Goal: Task Accomplishment & Management: Manage account settings

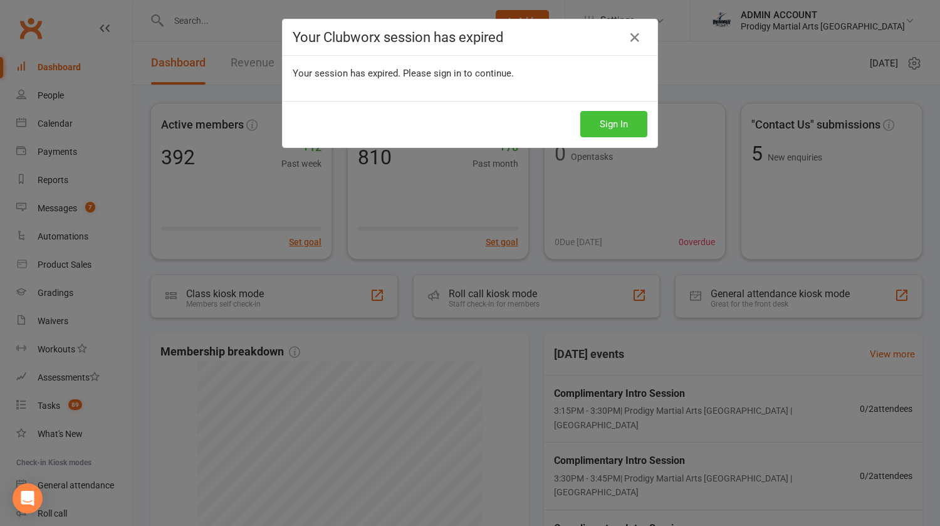
click at [607, 118] on button "Sign In" at bounding box center [613, 124] width 67 height 26
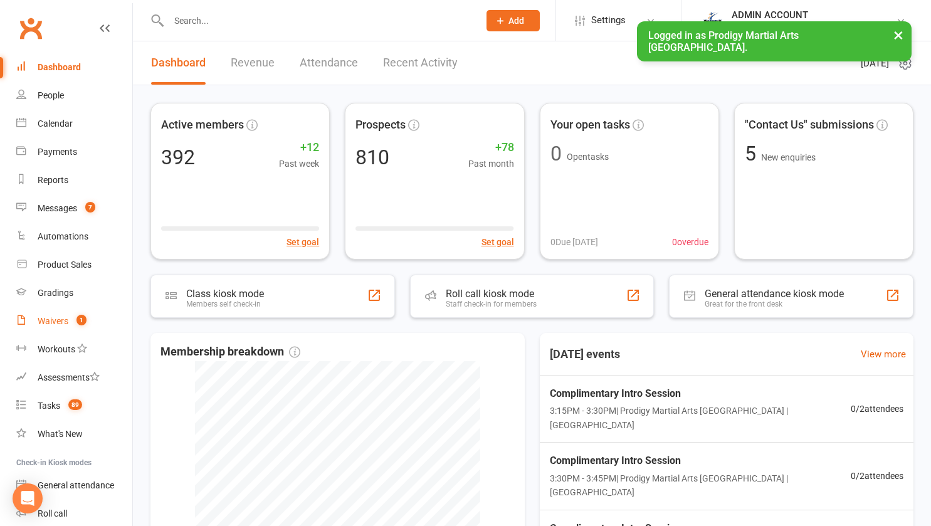
click at [56, 325] on div "Waivers" at bounding box center [53, 321] width 31 height 10
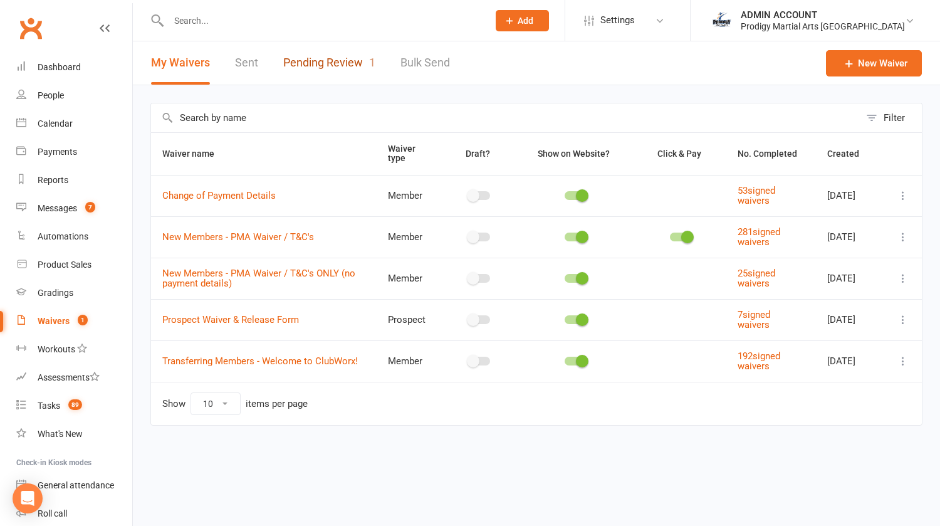
click at [308, 65] on link "Pending Review 1" at bounding box center [329, 62] width 92 height 43
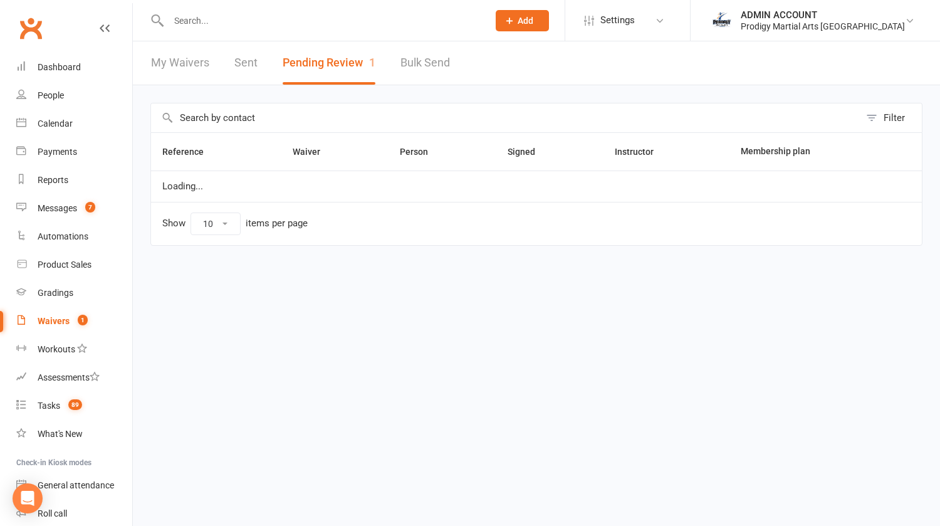
select select "100"
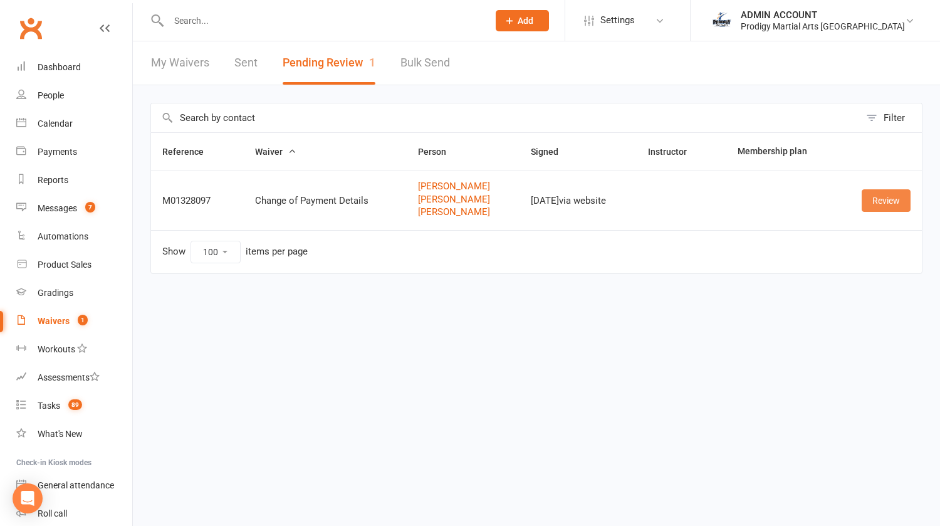
click at [894, 196] on link "Review" at bounding box center [886, 200] width 49 height 23
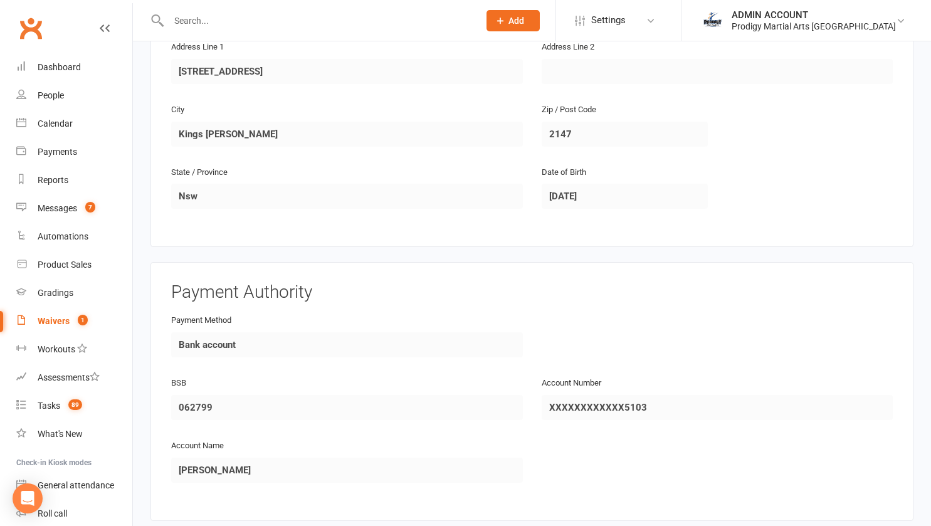
scroll to position [1480, 0]
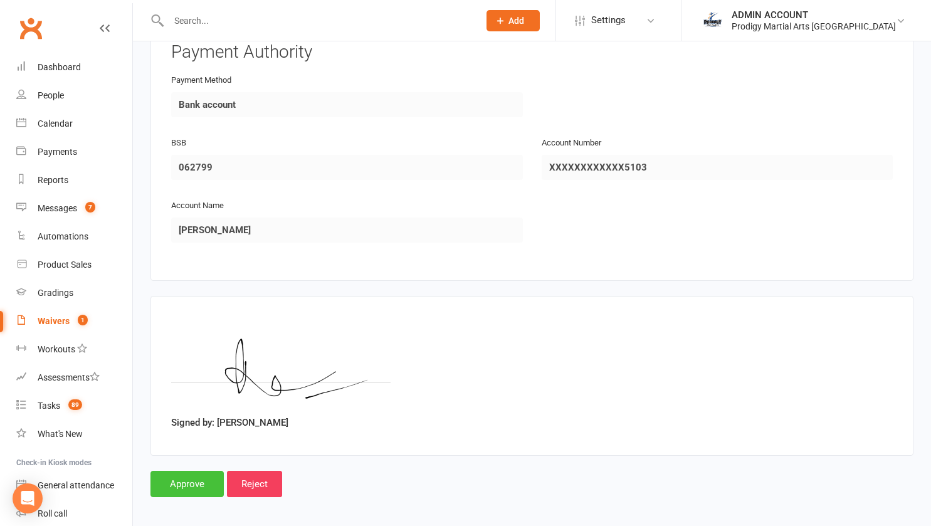
click at [177, 474] on input "Approve" at bounding box center [186, 484] width 73 height 26
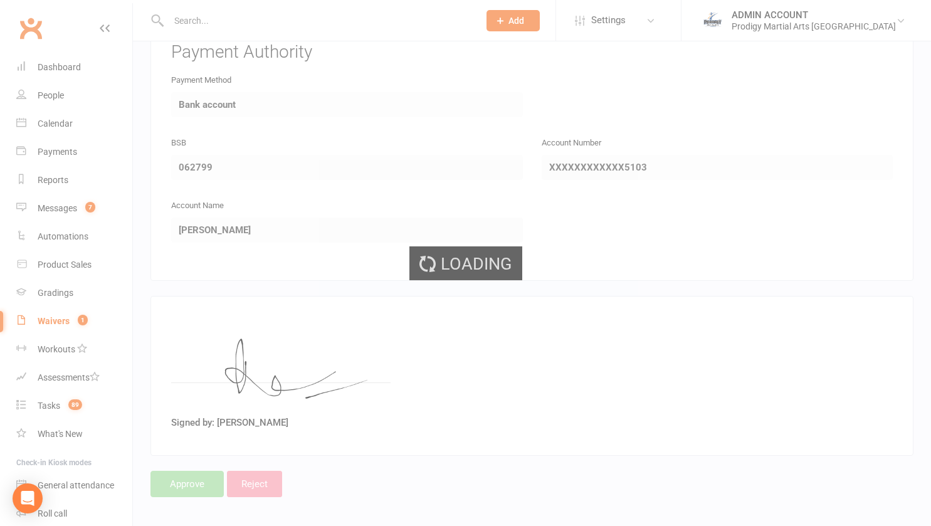
select select "100"
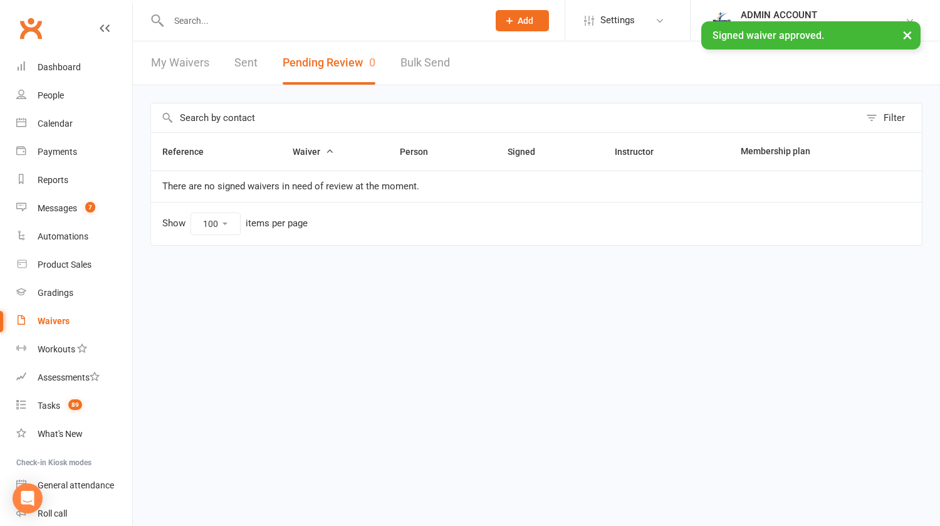
click at [205, 13] on input "text" at bounding box center [322, 21] width 315 height 18
type input "raju"
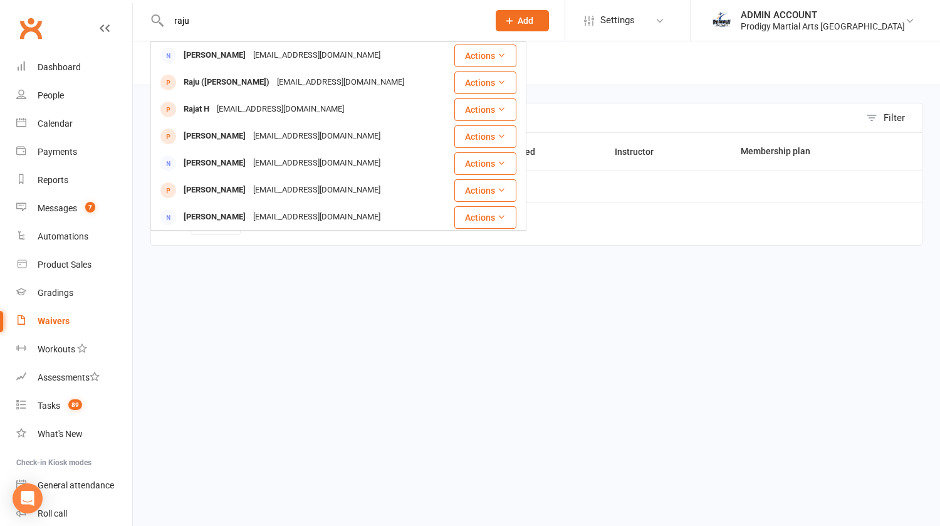
click at [202, 51] on div "Resna Raju" at bounding box center [215, 55] width 70 height 18
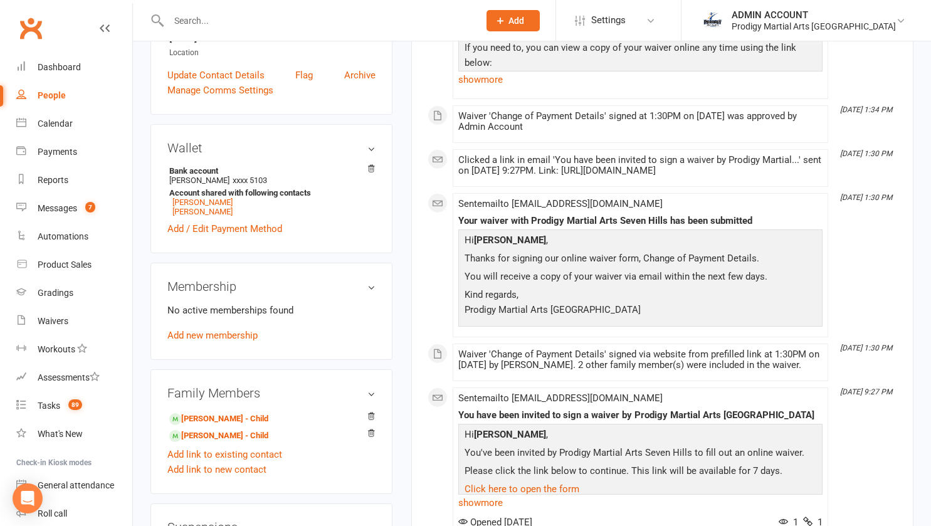
scroll to position [306, 0]
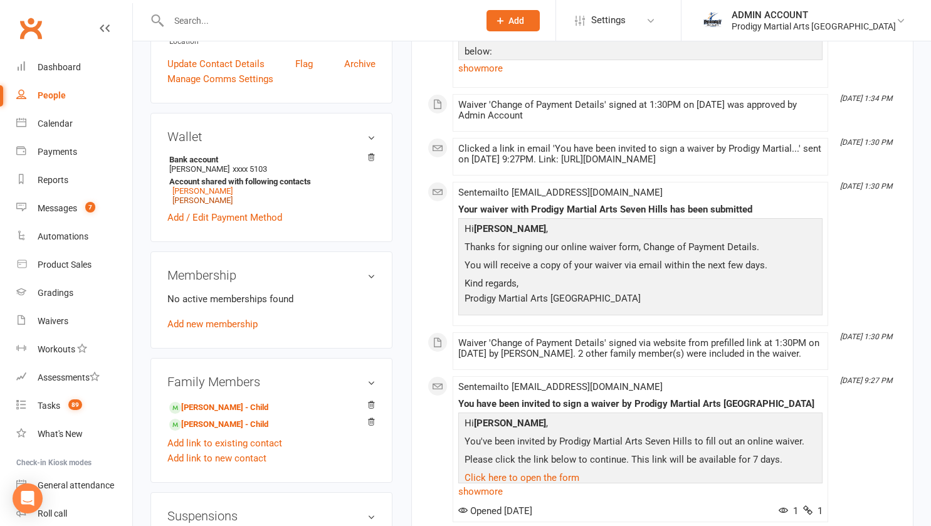
click at [179, 202] on link "Aarcha Nambiar" at bounding box center [202, 200] width 60 height 9
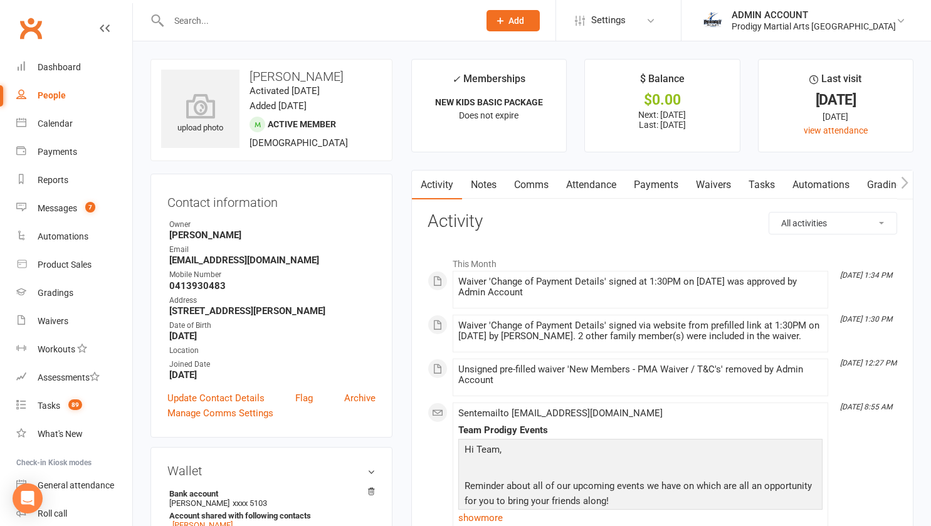
click at [647, 187] on link "Payments" at bounding box center [656, 184] width 62 height 29
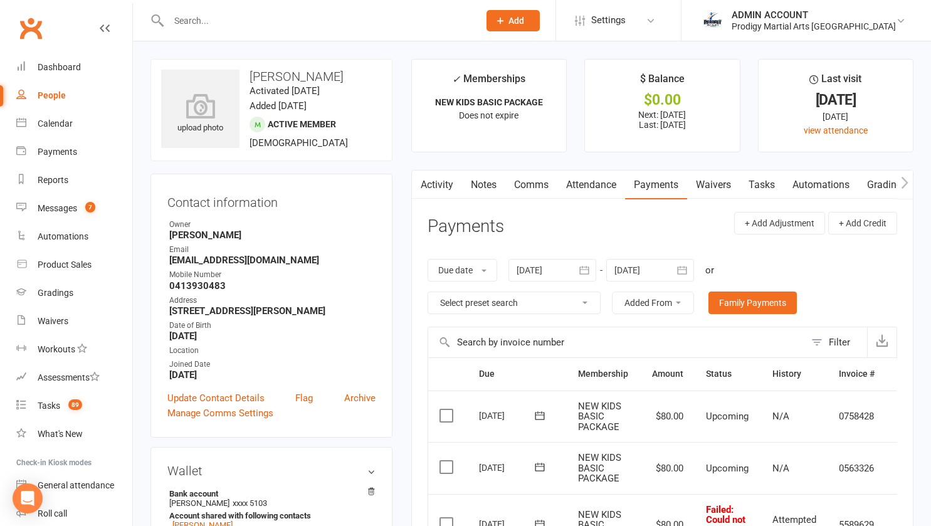
click at [439, 184] on link "Activity" at bounding box center [437, 184] width 50 height 29
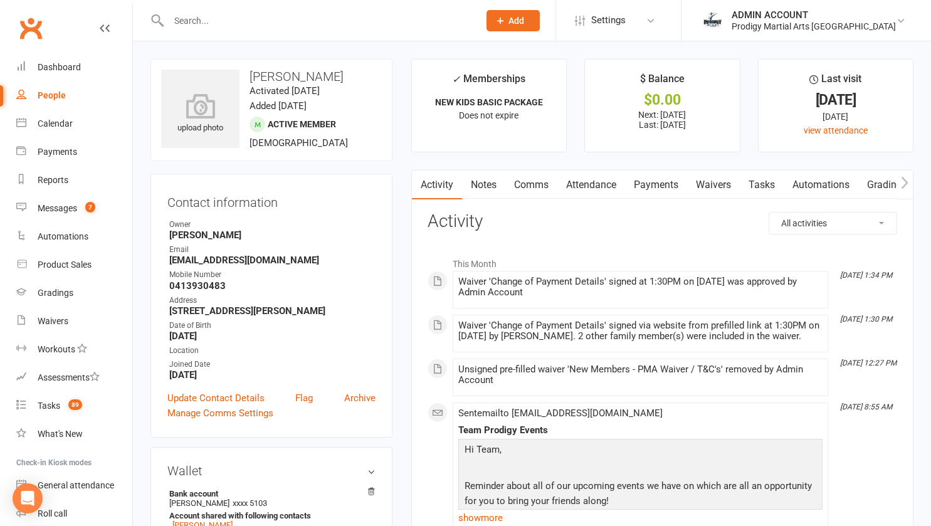
click at [648, 180] on link "Payments" at bounding box center [656, 184] width 62 height 29
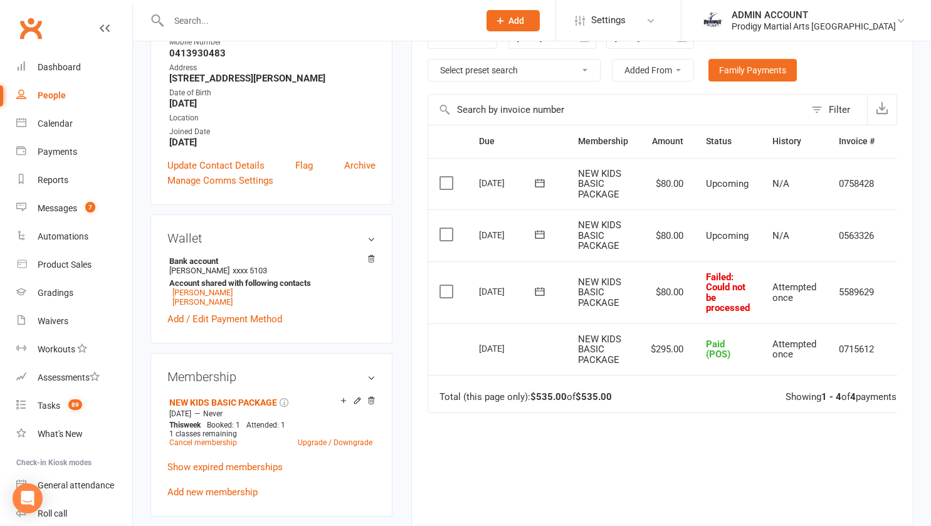
scroll to position [234, 0]
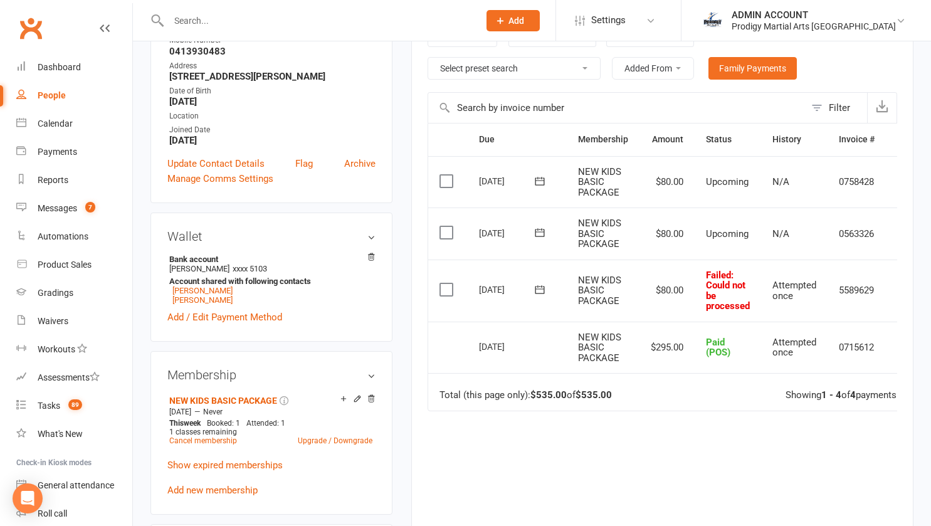
click at [539, 290] on icon at bounding box center [539, 289] width 13 height 13
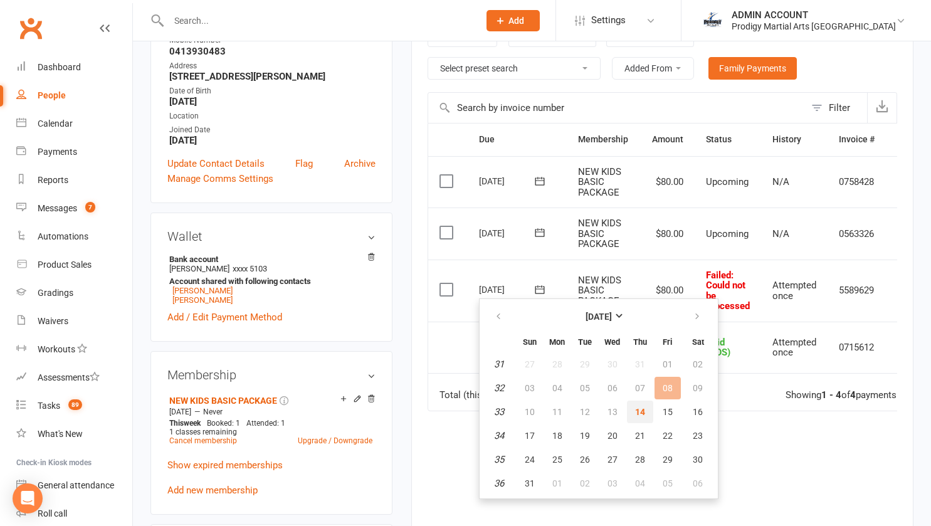
click at [644, 407] on span "14" at bounding box center [640, 412] width 10 height 10
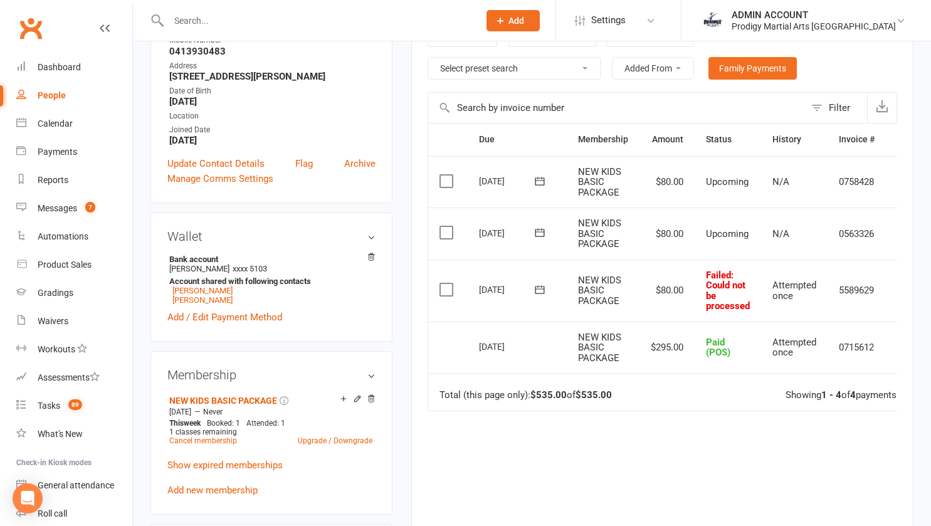
click at [543, 282] on span at bounding box center [540, 288] width 31 height 19
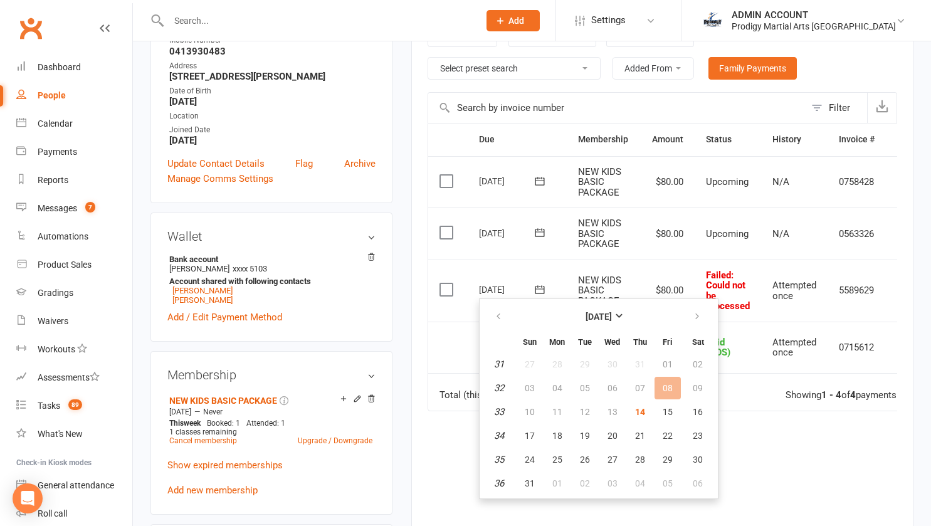
click at [541, 286] on icon at bounding box center [539, 289] width 9 height 8
click at [666, 415] on span "15" at bounding box center [667, 412] width 10 height 10
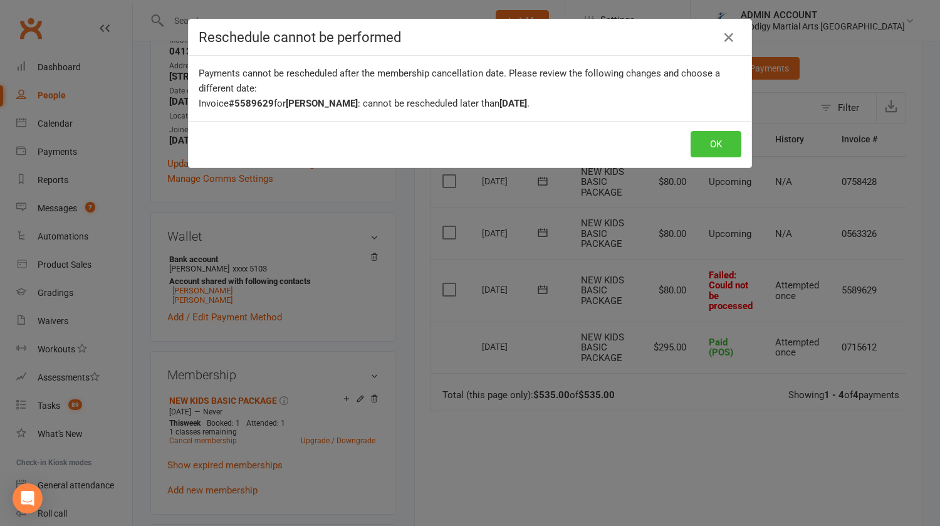
click at [705, 140] on button "OK" at bounding box center [716, 144] width 51 height 26
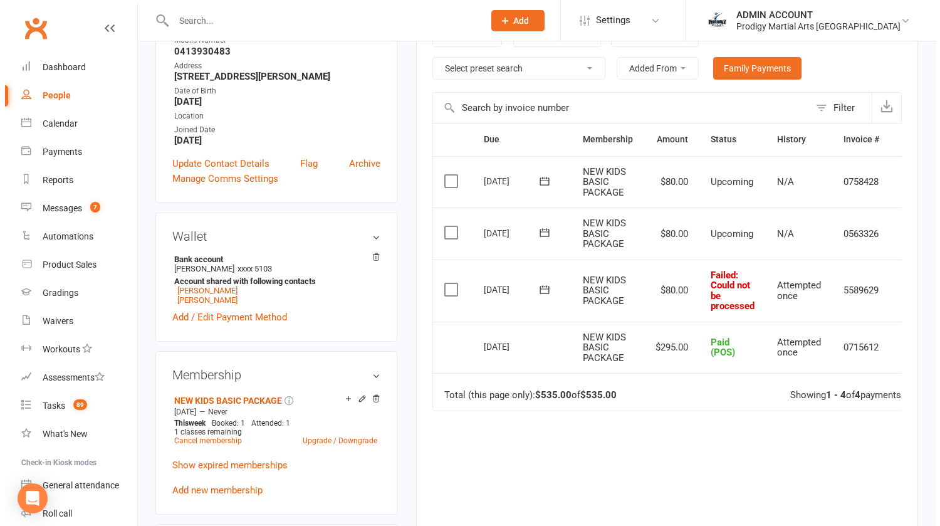
scroll to position [0, 29]
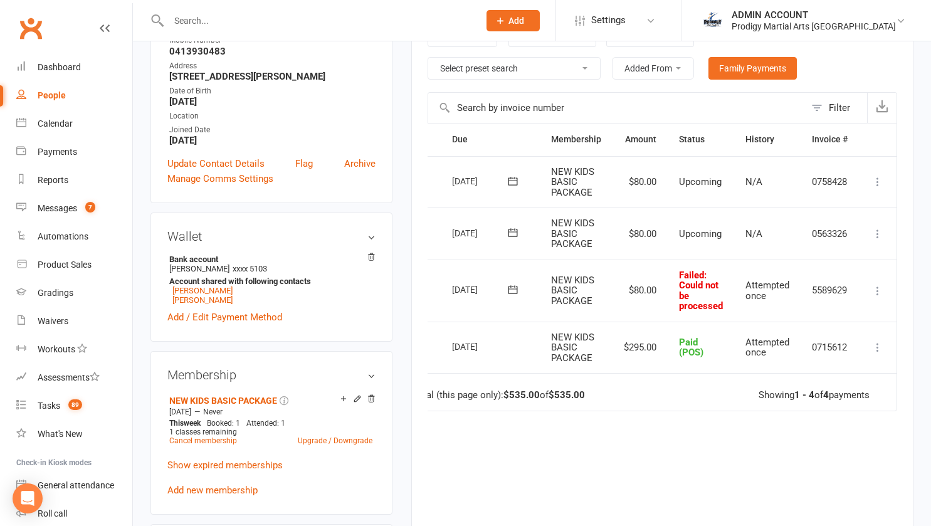
click at [880, 296] on button at bounding box center [877, 290] width 15 height 15
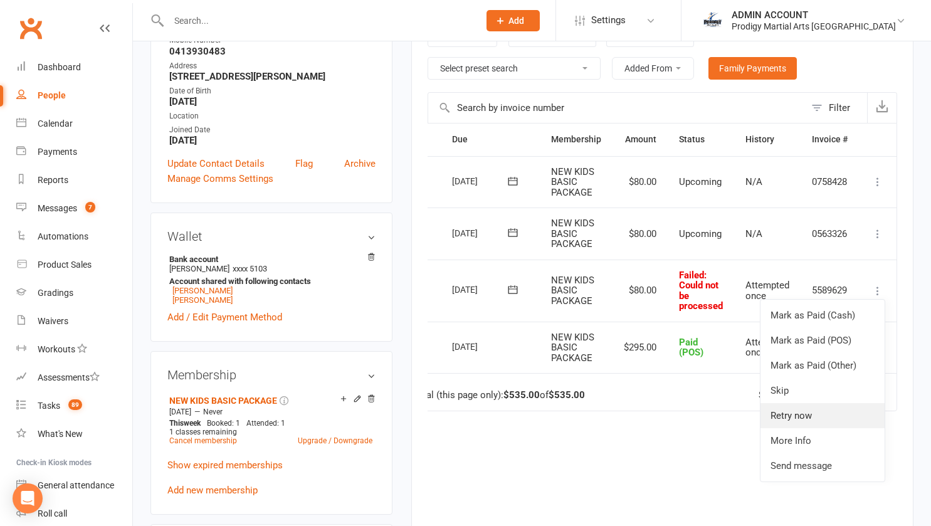
click at [781, 416] on link "Retry now" at bounding box center [822, 415] width 124 height 25
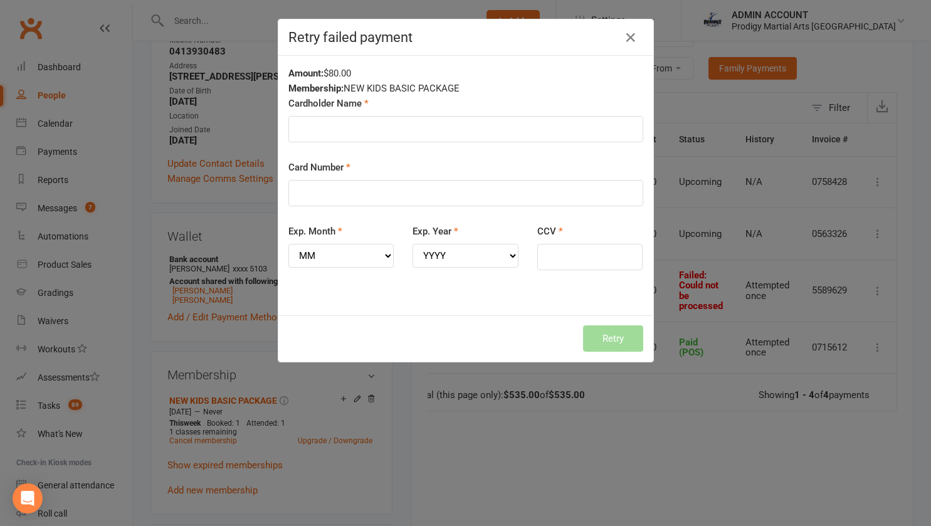
scroll to position [0, 23]
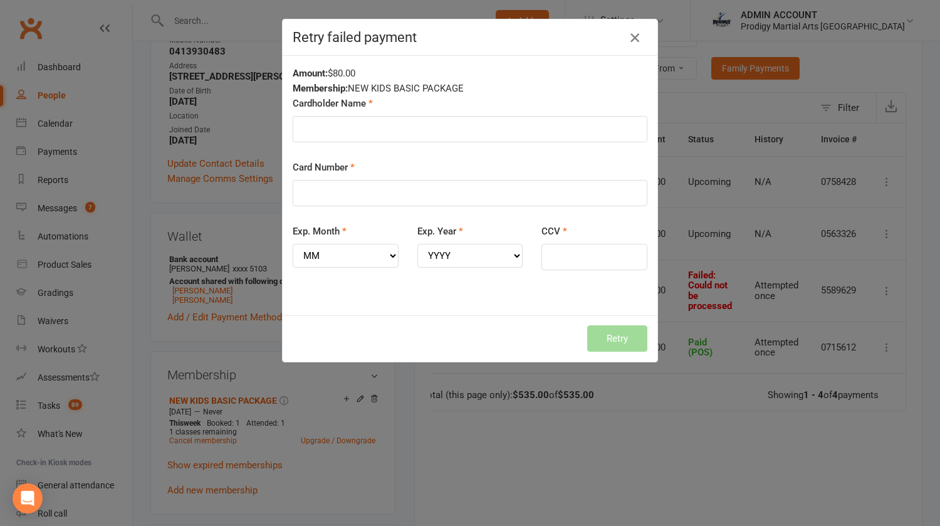
click at [628, 39] on icon "button" at bounding box center [634, 37] width 15 height 15
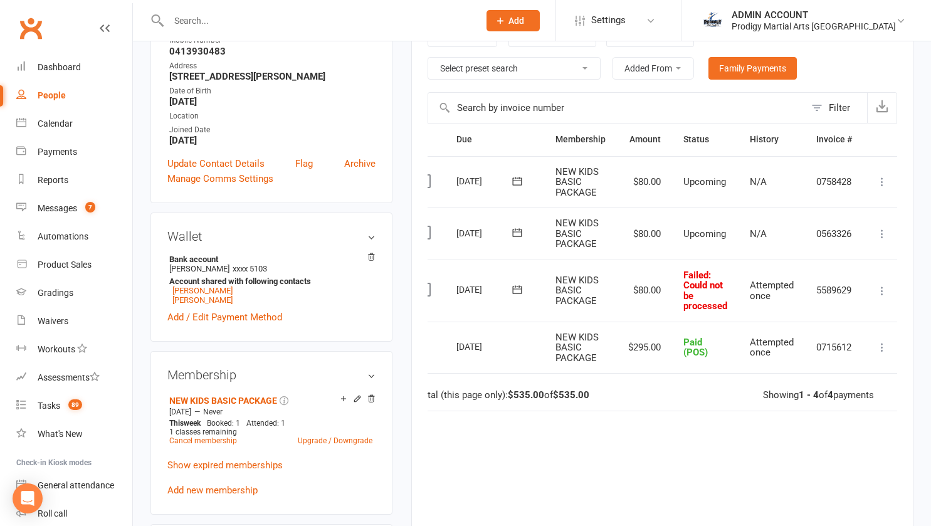
click at [885, 295] on icon at bounding box center [881, 290] width 13 height 13
click at [711, 449] on div "Due Contact Membership Amount Status History Invoice # Select this 05 Sep 2025 …" at bounding box center [661, 347] width 469 height 449
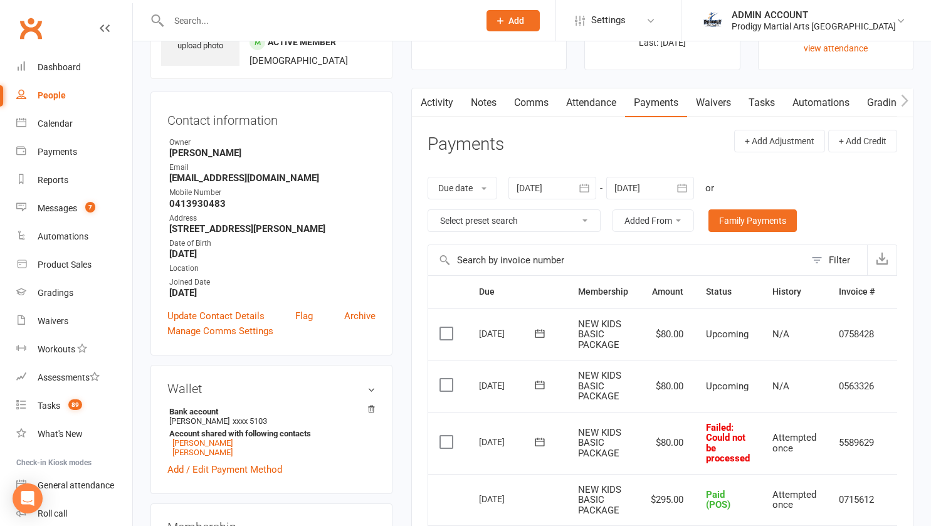
scroll to position [81, 0]
click at [50, 73] on link "Dashboard" at bounding box center [74, 67] width 116 height 28
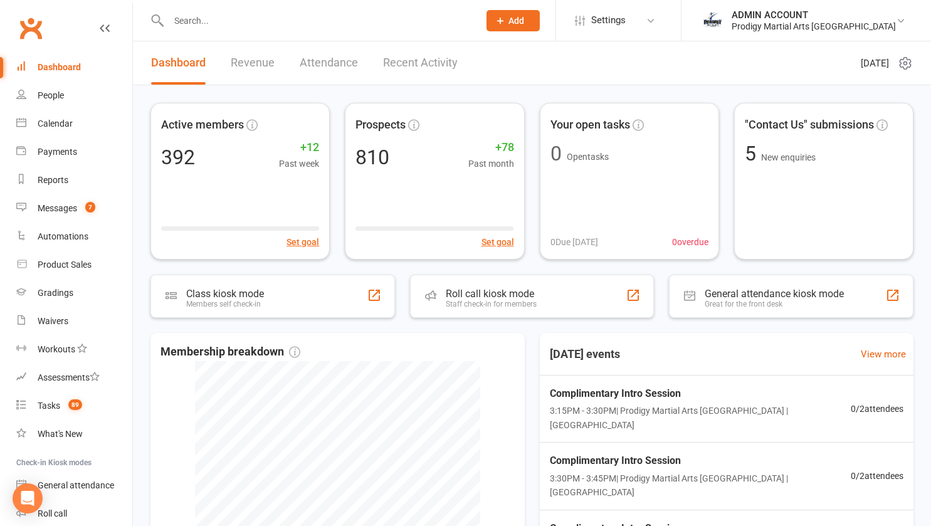
click at [777, 18] on div "ADMIN ACCOUNT" at bounding box center [813, 14] width 164 height 11
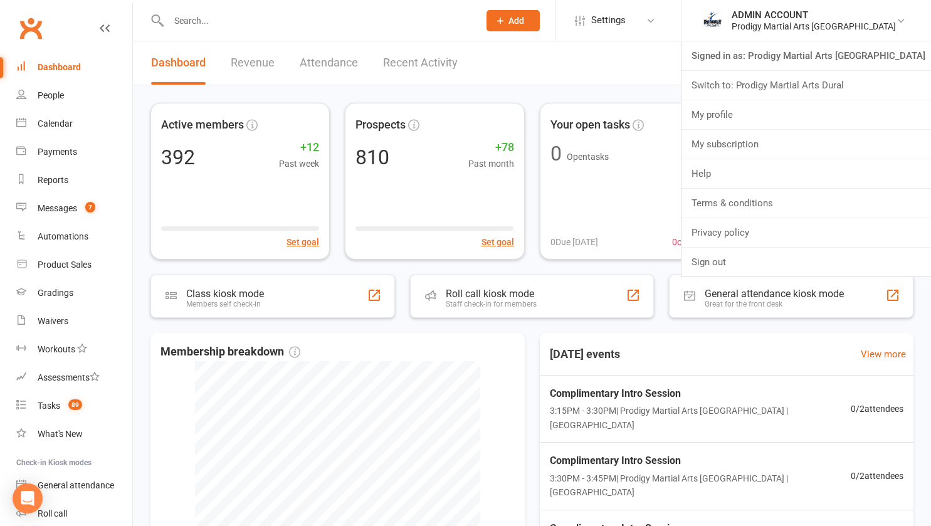
click at [781, 78] on link "Switch to: Prodigy Martial Arts Dural" at bounding box center [805, 85] width 249 height 29
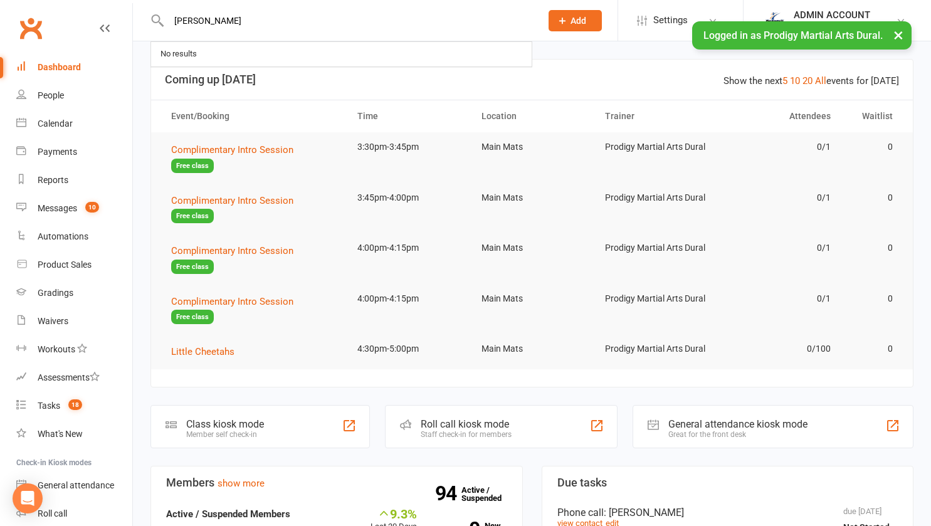
type input "lisa"
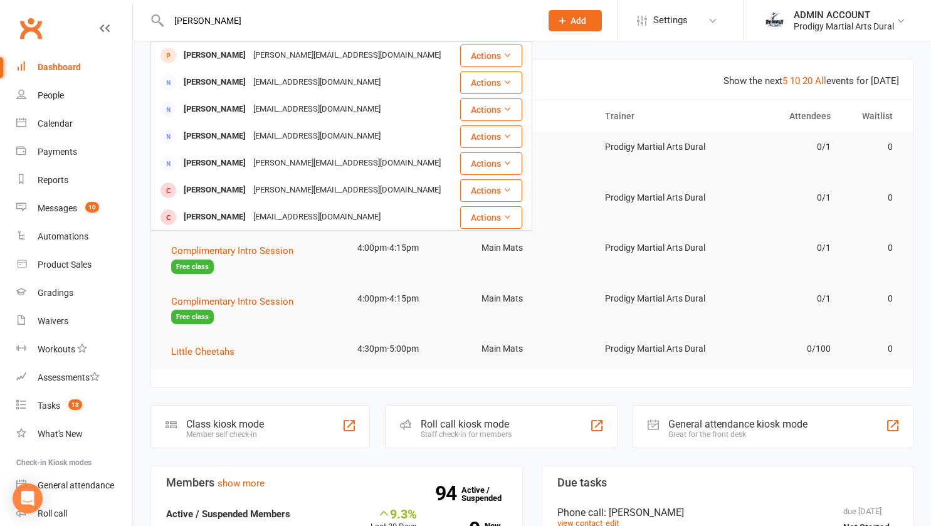
click at [210, 111] on div "Lisa Rizk" at bounding box center [215, 109] width 70 height 18
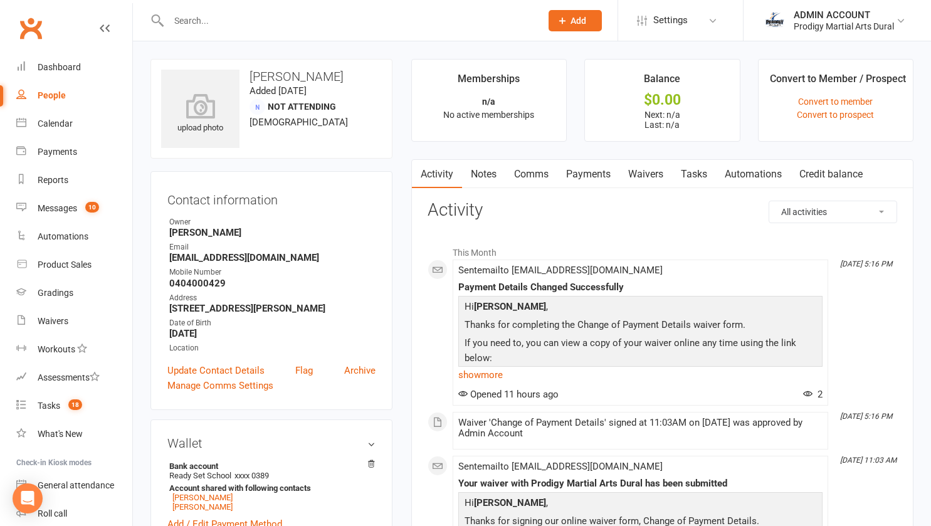
click at [590, 177] on link "Payments" at bounding box center [588, 174] width 62 height 29
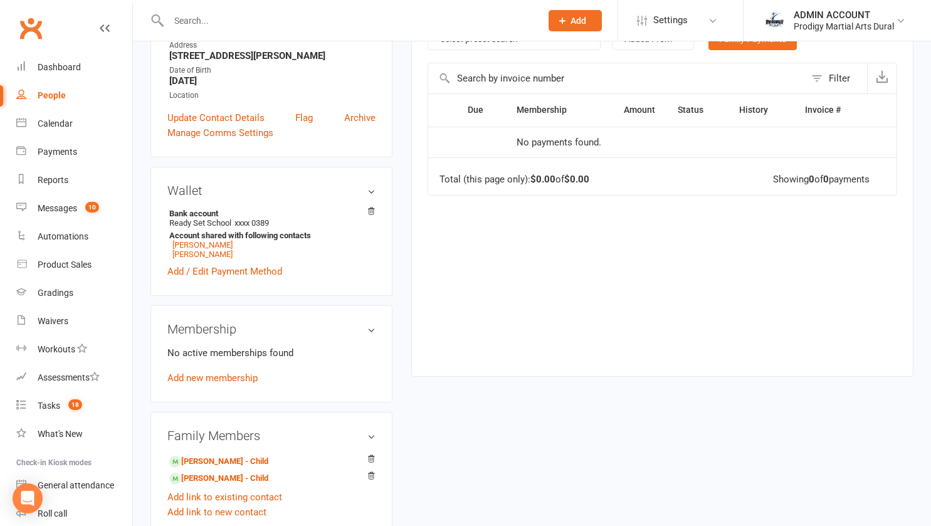
scroll to position [258, 0]
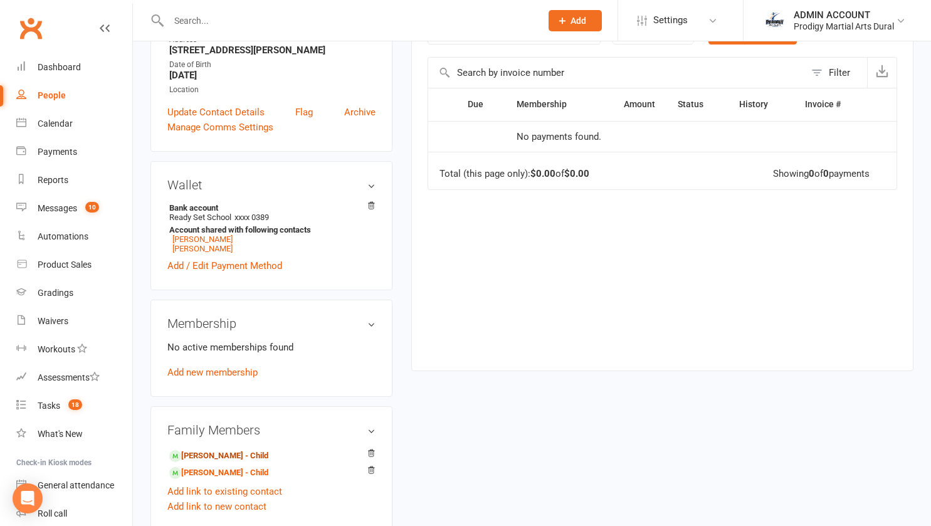
click at [231, 462] on link "Marcus Rizk - Child" at bounding box center [218, 455] width 99 height 13
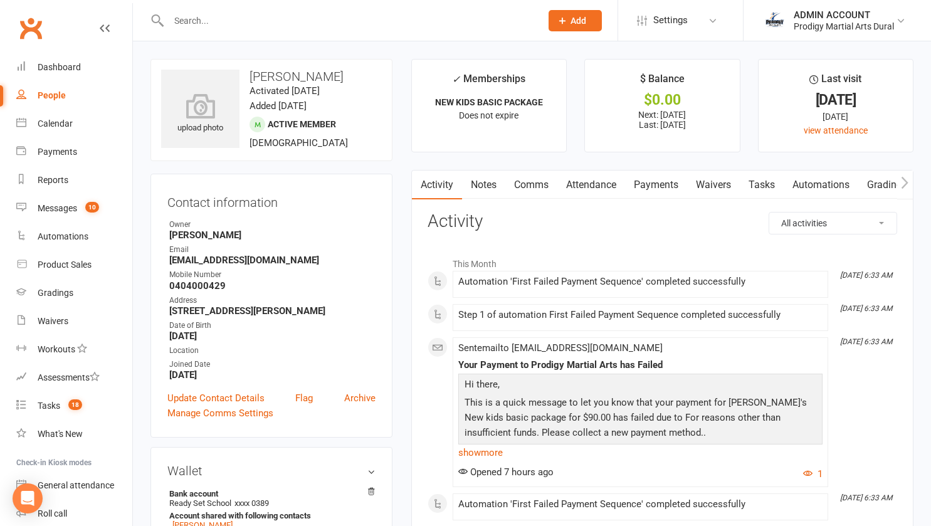
click at [656, 194] on link "Payments" at bounding box center [656, 184] width 62 height 29
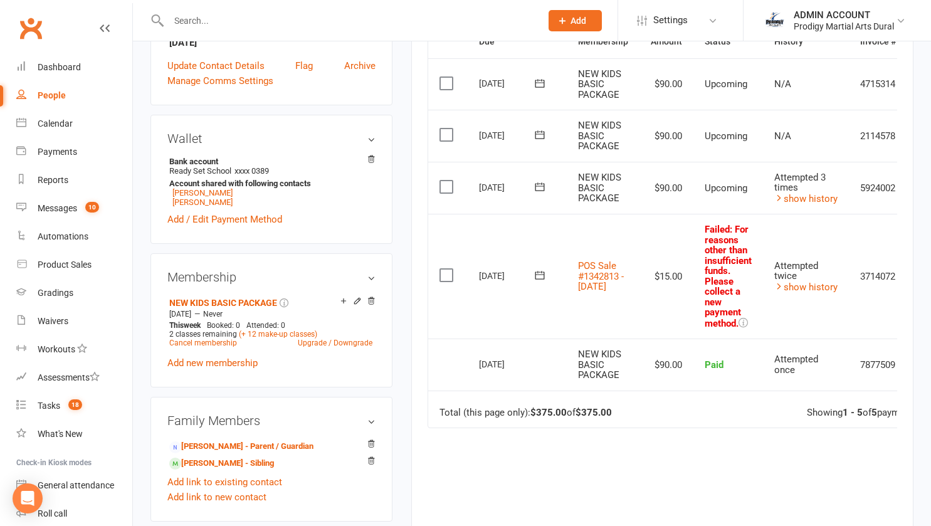
scroll to position [333, 0]
click at [207, 206] on link "Brendan Rizk" at bounding box center [202, 200] width 60 height 9
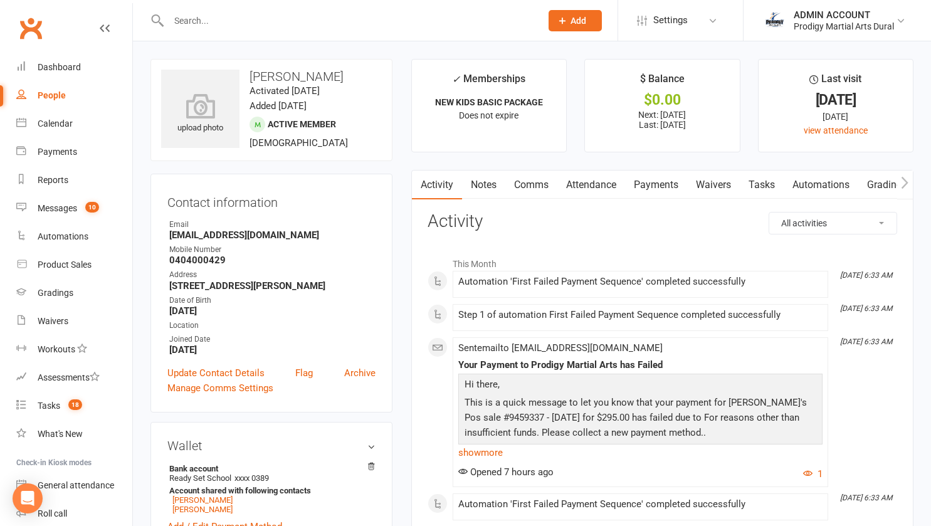
click at [645, 185] on link "Payments" at bounding box center [656, 184] width 62 height 29
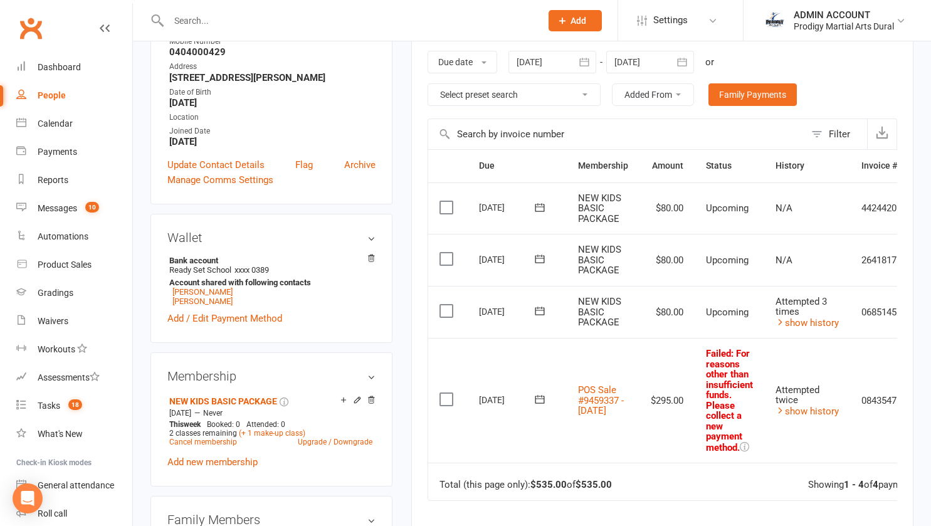
scroll to position [211, 0]
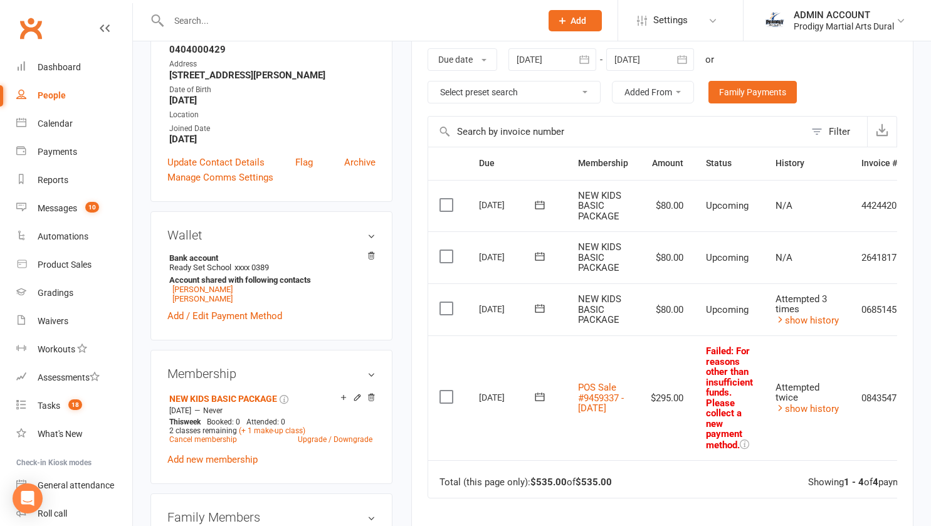
click at [802, 407] on link "show history" at bounding box center [806, 408] width 63 height 11
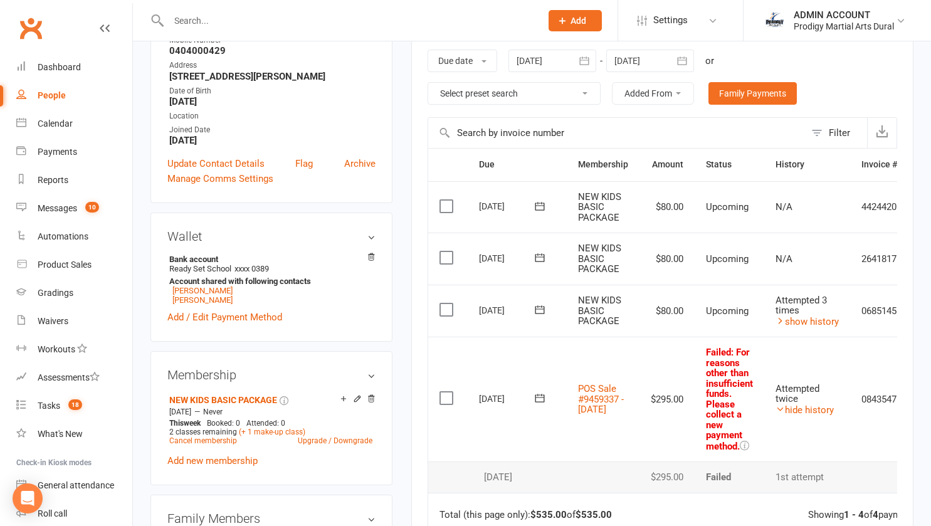
scroll to position [209, 0]
click at [800, 403] on div "Attempted twice" at bounding box center [806, 394] width 63 height 21
click at [800, 409] on link "hide history" at bounding box center [804, 410] width 58 height 11
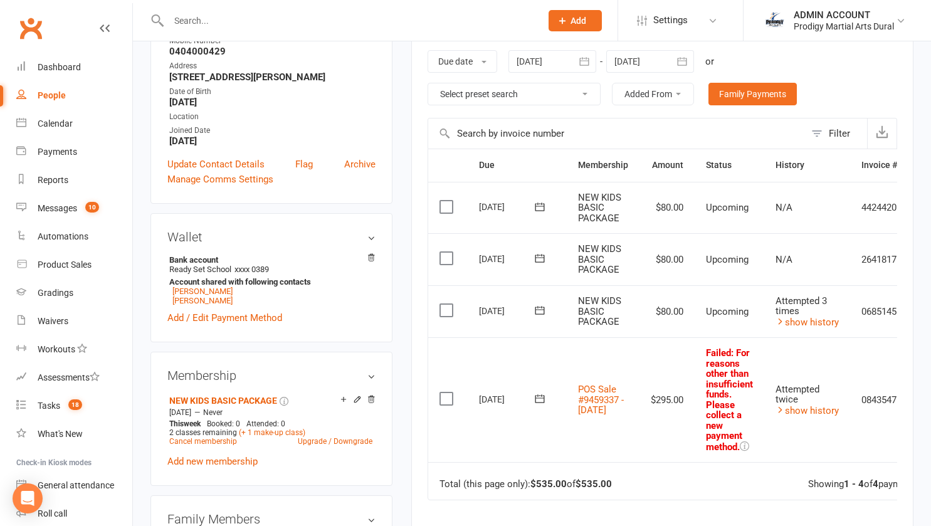
click at [536, 398] on icon at bounding box center [539, 399] width 9 height 8
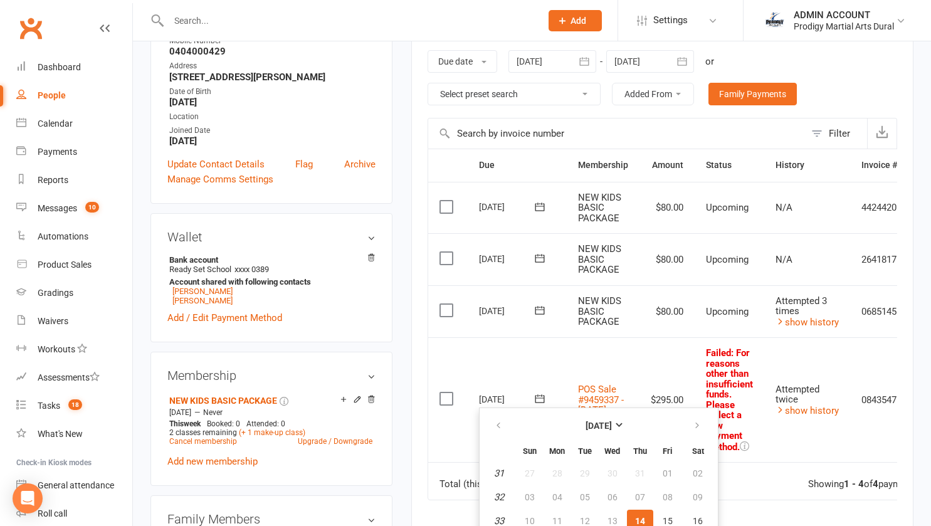
scroll to position [0, 0]
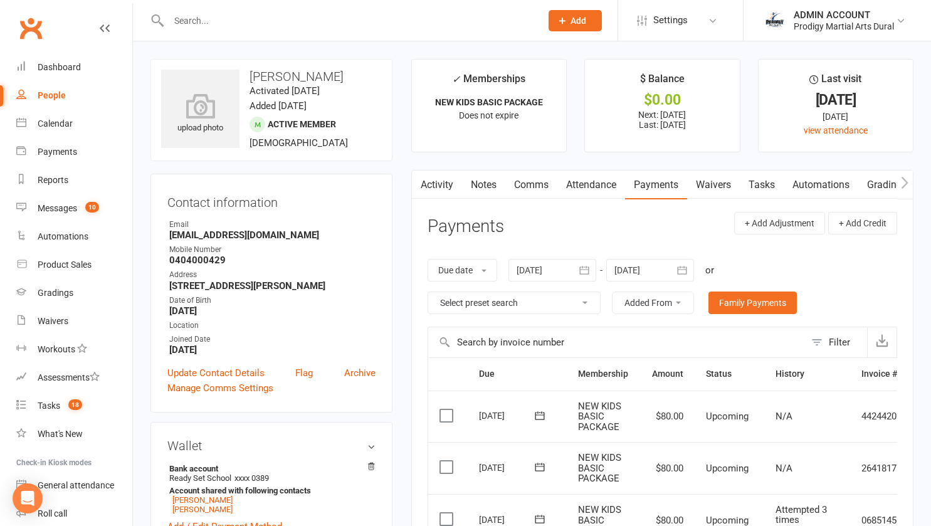
click at [450, 182] on link "Activity" at bounding box center [437, 184] width 50 height 29
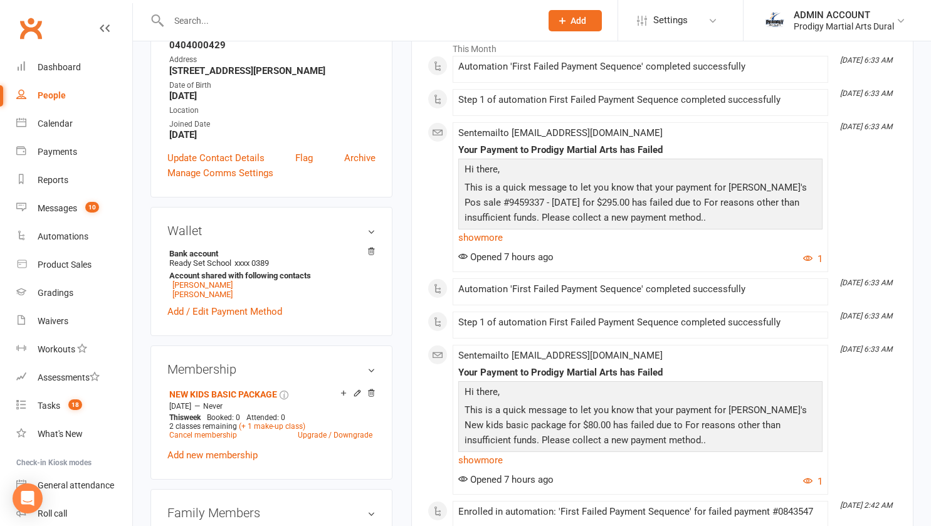
scroll to position [216, 0]
click at [189, 288] on link "Lisa Rizk" at bounding box center [202, 283] width 60 height 9
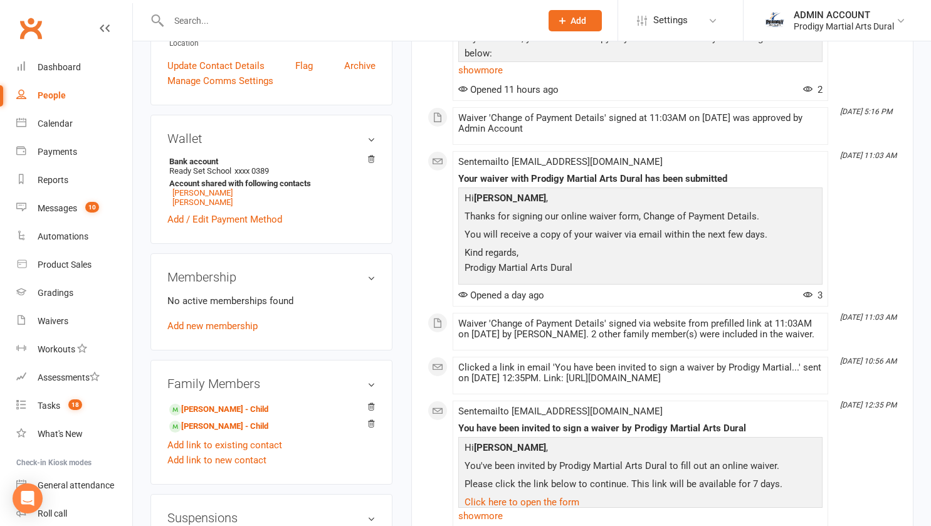
scroll to position [306, 0]
click at [218, 433] on li "Brendan Rizk - Child" at bounding box center [271, 424] width 208 height 18
click at [217, 432] on link "Brendan Rizk - Child" at bounding box center [218, 425] width 99 height 13
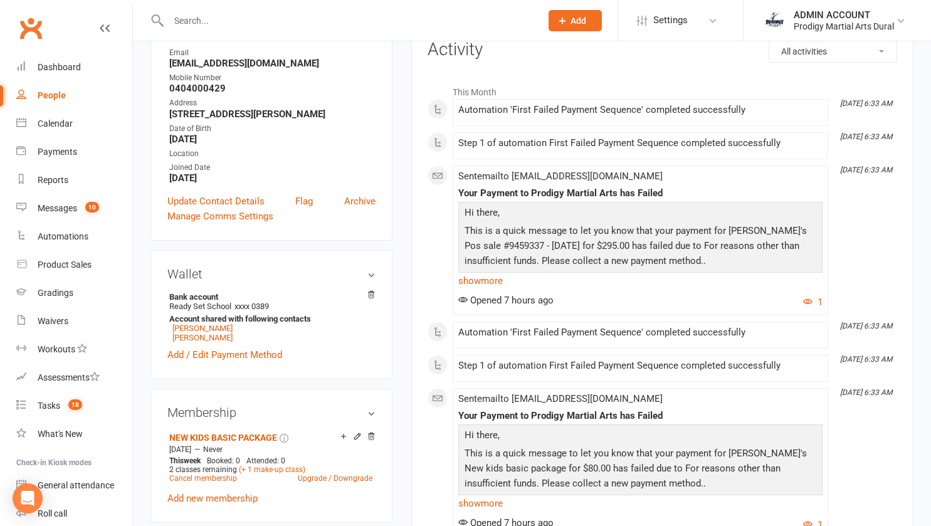
scroll to position [172, 0]
drag, startPoint x: 405, startPoint y: 420, endPoint x: 399, endPoint y: 256, distance: 164.3
click at [399, 256] on div "upload photo Brendan Rizk Activated 5 August, 2025 Added 5 August, 2025 Active …" at bounding box center [271, 482] width 261 height 1190
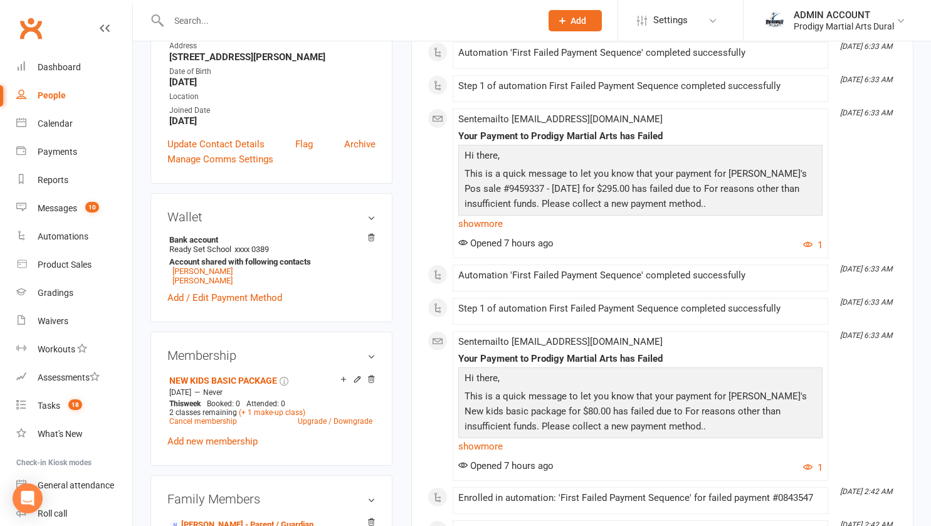
scroll to position [232, 0]
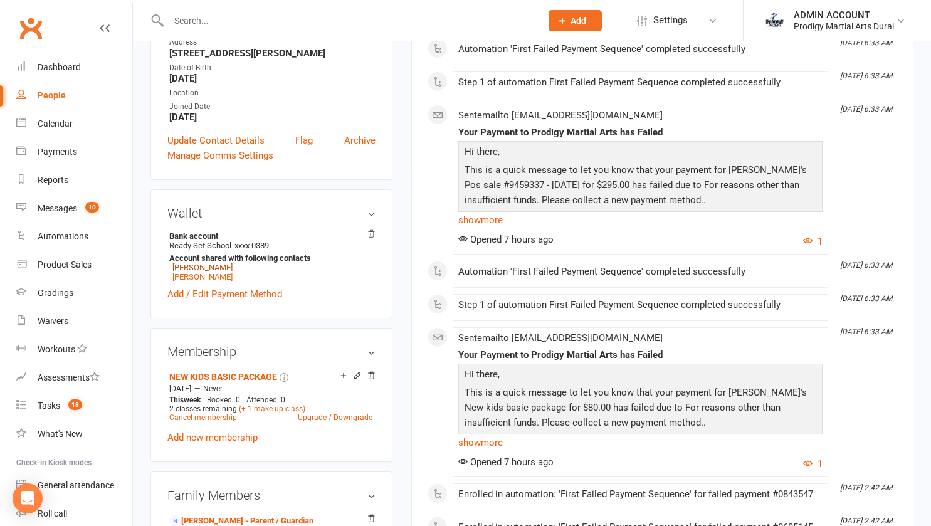
click at [194, 272] on link "Lisa Rizk" at bounding box center [202, 267] width 60 height 9
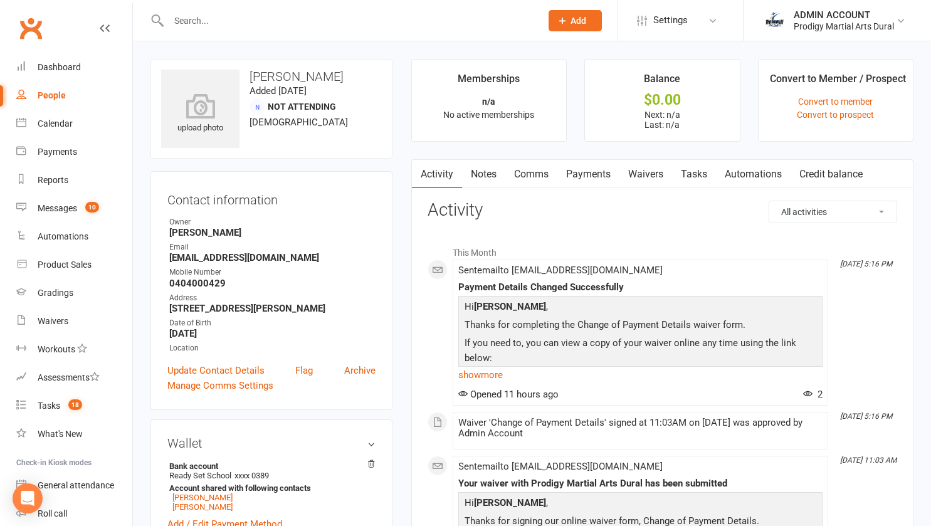
click at [645, 172] on link "Waivers" at bounding box center [645, 174] width 53 height 29
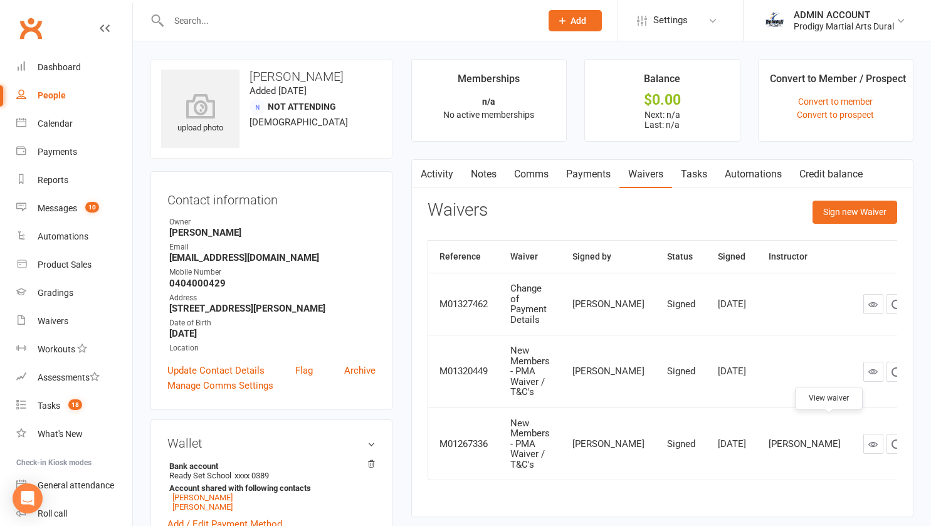
click at [868, 439] on icon at bounding box center [872, 443] width 9 height 9
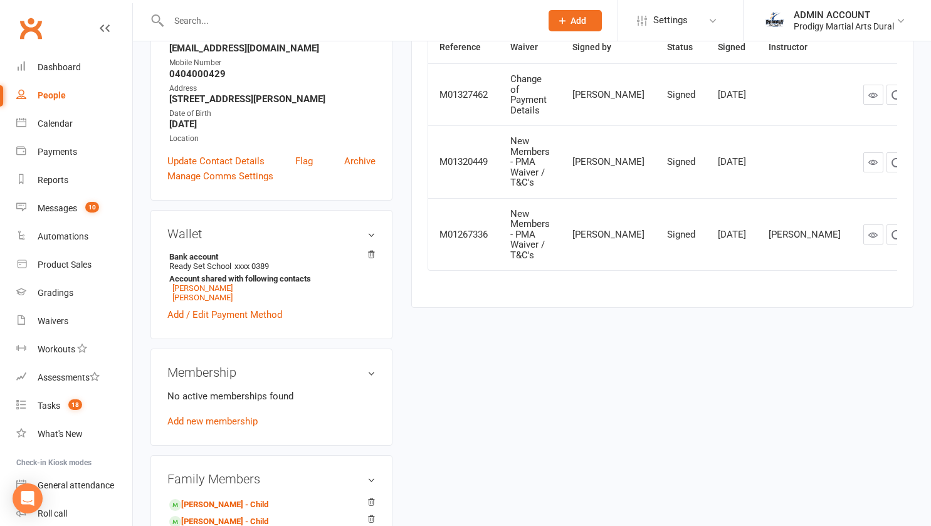
scroll to position [210, 0]
click at [868, 99] on icon at bounding box center [872, 94] width 9 height 9
click at [197, 292] on link "Marcus Rizk" at bounding box center [202, 287] width 60 height 9
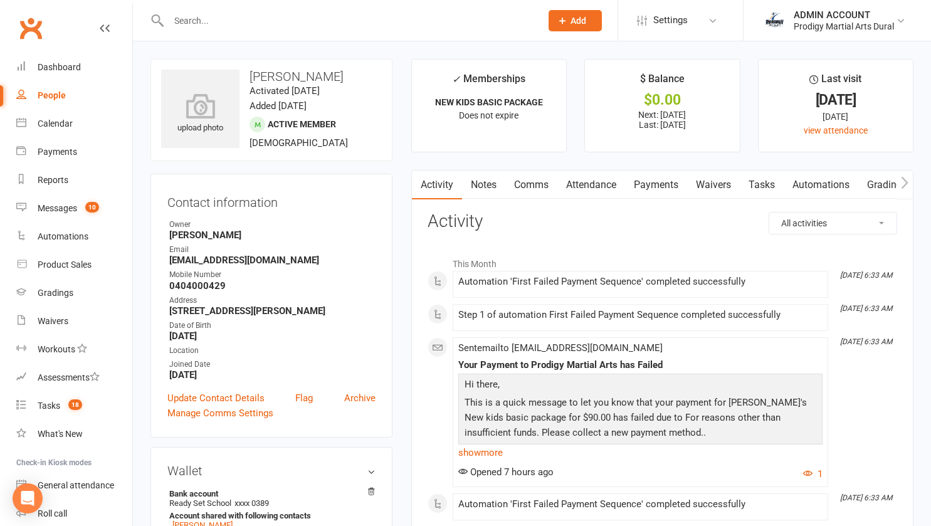
click at [651, 183] on link "Payments" at bounding box center [656, 184] width 62 height 29
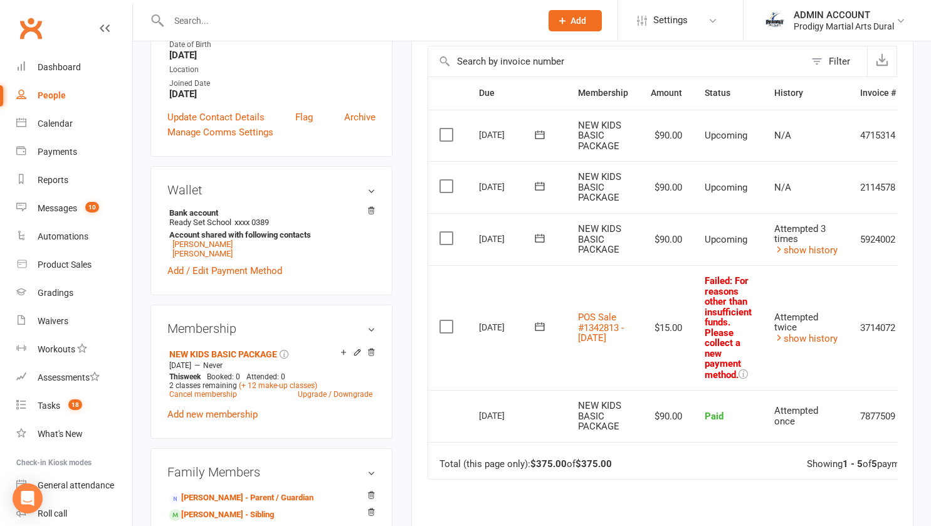
scroll to position [281, 0]
click at [544, 320] on icon at bounding box center [539, 326] width 13 height 13
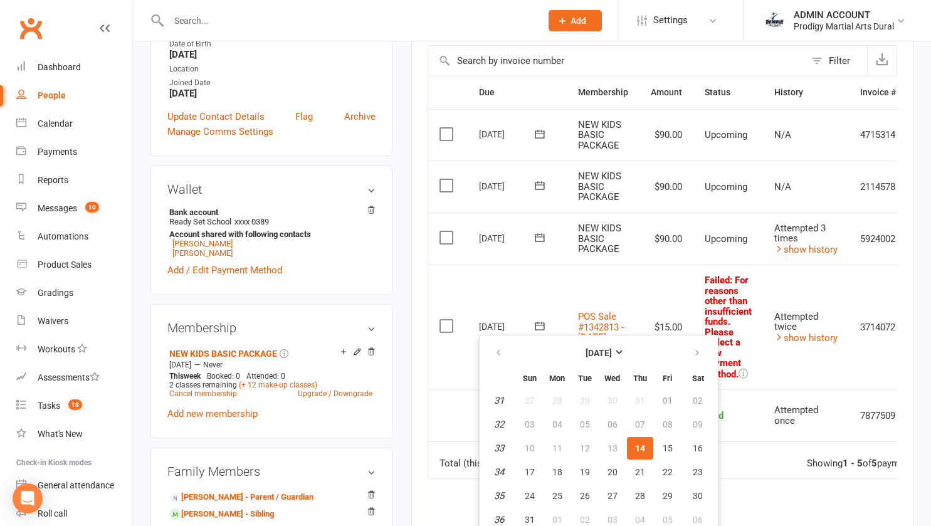
click at [421, 294] on div "Activity Notes Comms Attendance Payments Waivers Tasks Automations Gradings / P…" at bounding box center [662, 273] width 502 height 771
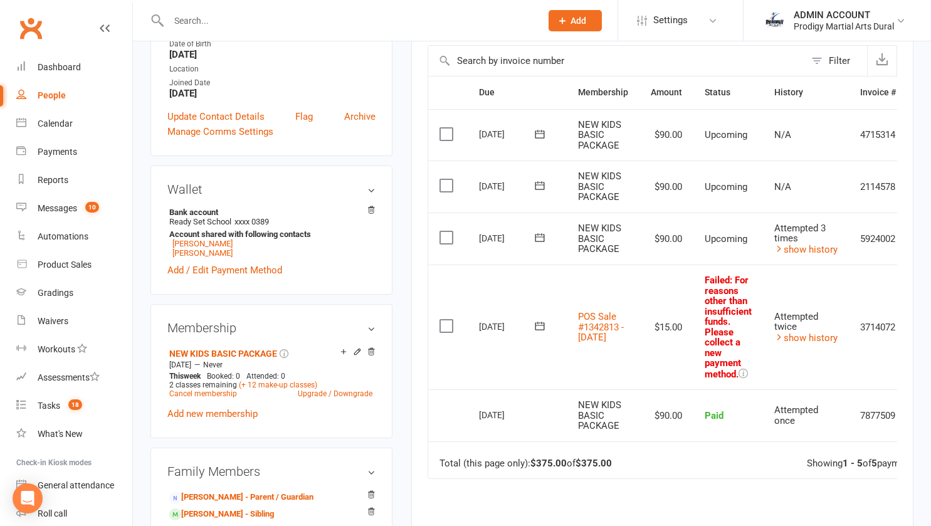
click at [545, 326] on icon at bounding box center [539, 326] width 13 height 13
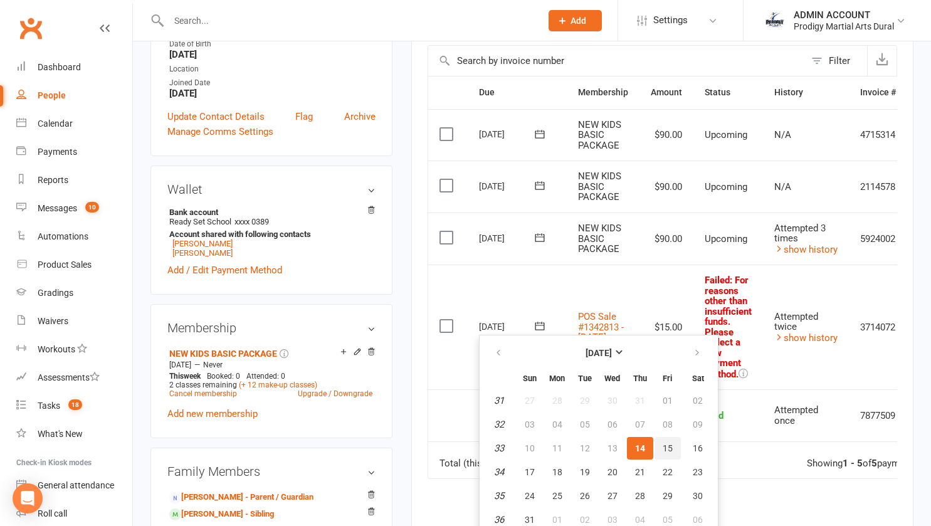
click at [665, 450] on span "15" at bounding box center [667, 448] width 10 height 10
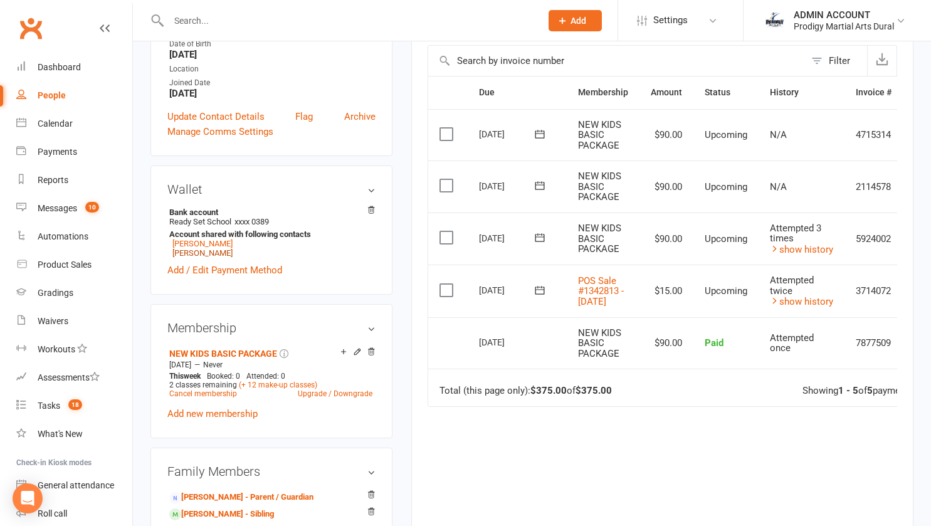
click at [203, 258] on link "Brendan Rizk" at bounding box center [202, 252] width 60 height 9
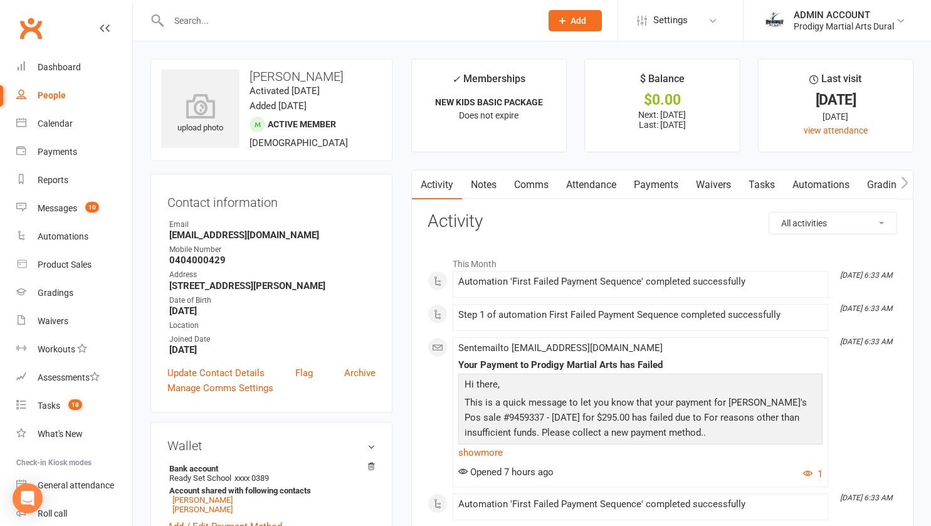
click at [666, 180] on link "Payments" at bounding box center [656, 184] width 62 height 29
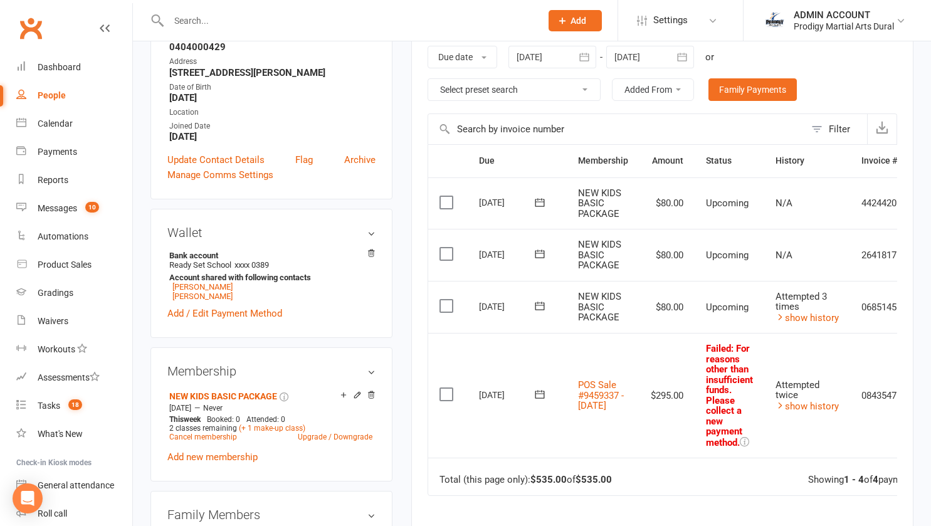
scroll to position [214, 0]
click at [543, 394] on icon at bounding box center [539, 394] width 9 height 8
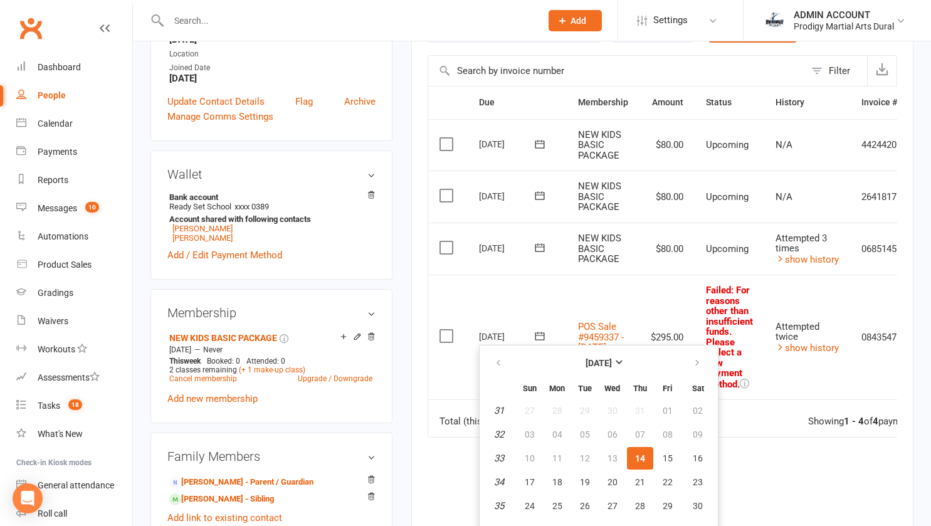
scroll to position [272, 0]
click at [424, 296] on div "Activity Notes Comms Attendance Payments Waivers Tasks Automations Gradings / P…" at bounding box center [662, 257] width 502 height 719
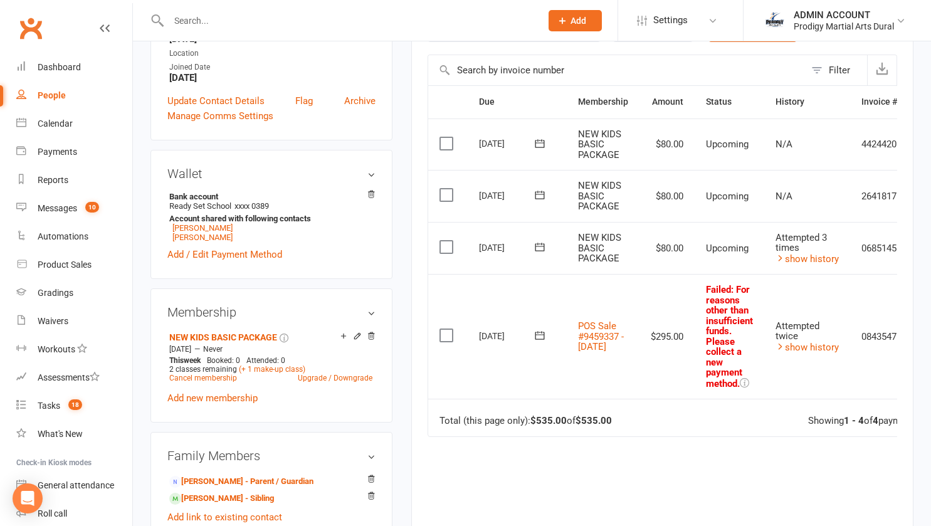
click at [534, 330] on icon at bounding box center [539, 335] width 13 height 13
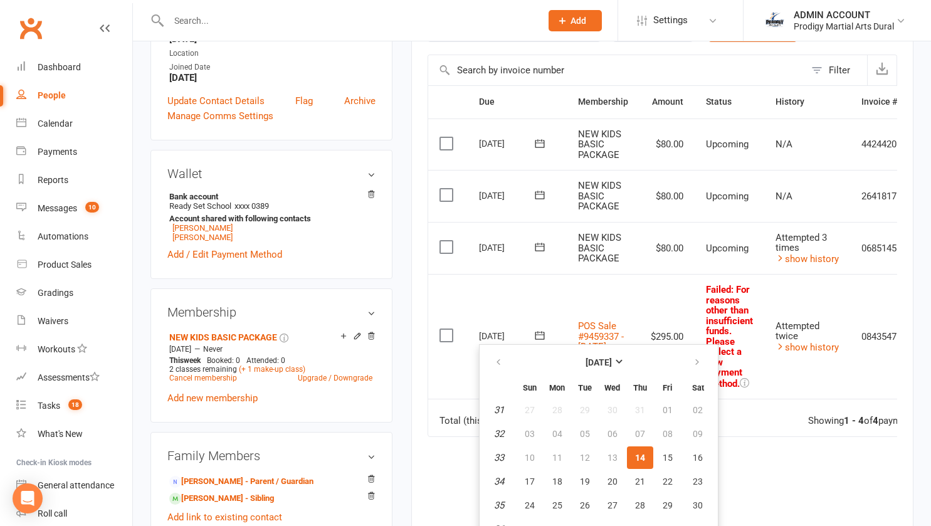
click at [419, 384] on div "Activity Notes Comms Attendance Payments Waivers Tasks Automations Gradings / P…" at bounding box center [662, 257] width 502 height 719
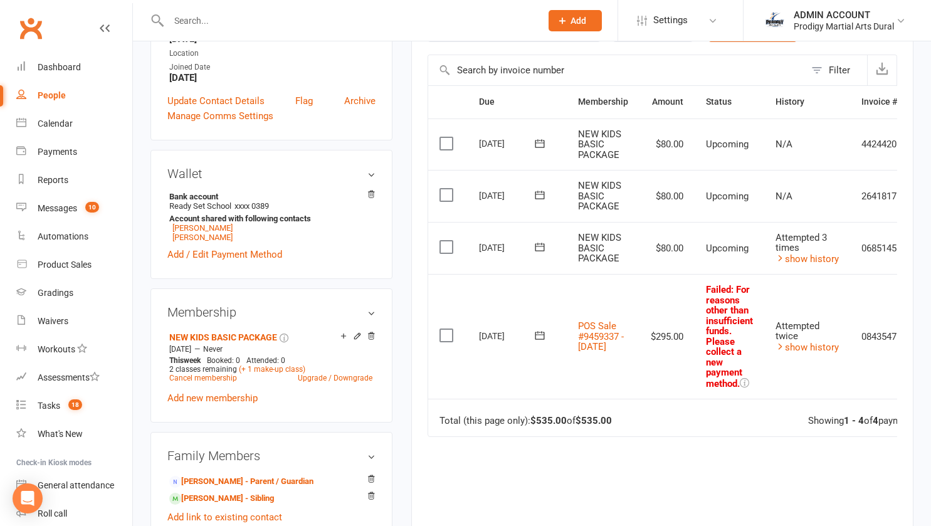
click at [798, 348] on link "show history" at bounding box center [806, 347] width 63 height 11
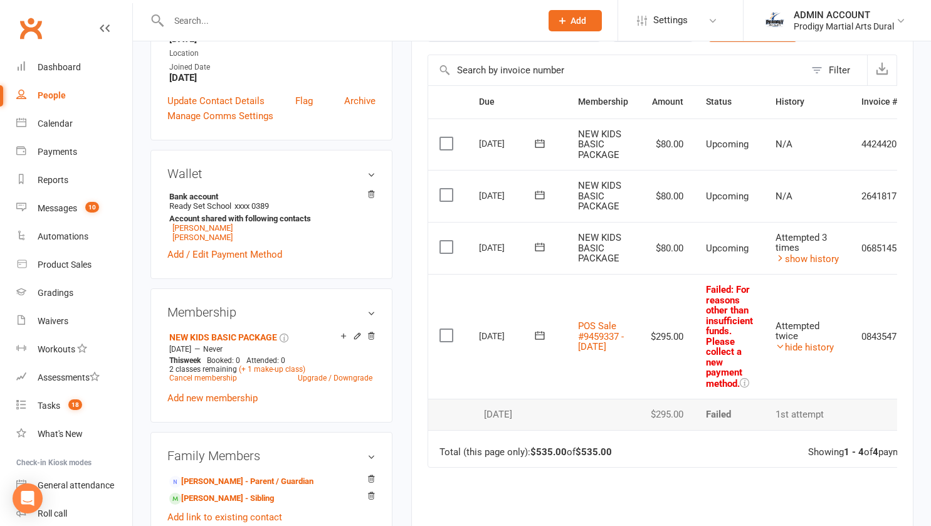
click at [540, 331] on icon at bounding box center [539, 335] width 13 height 13
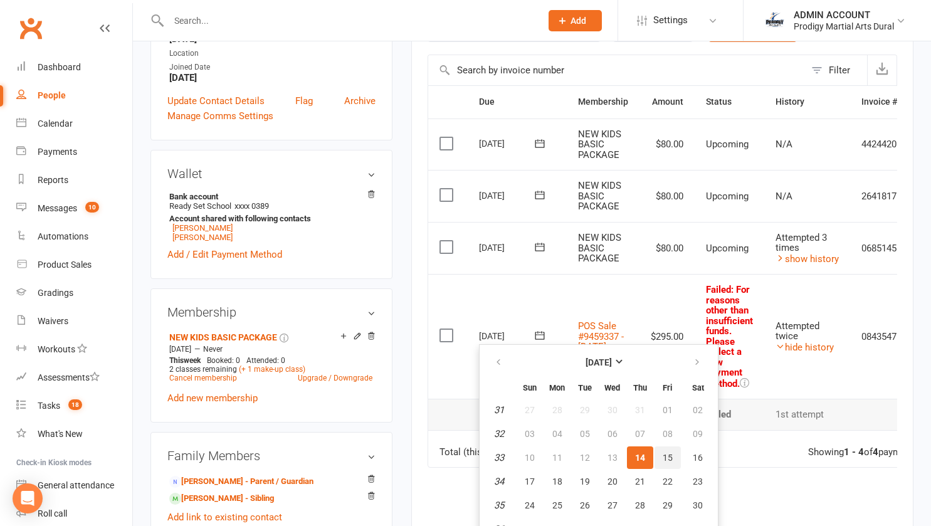
click at [666, 456] on span "15" at bounding box center [667, 457] width 10 height 10
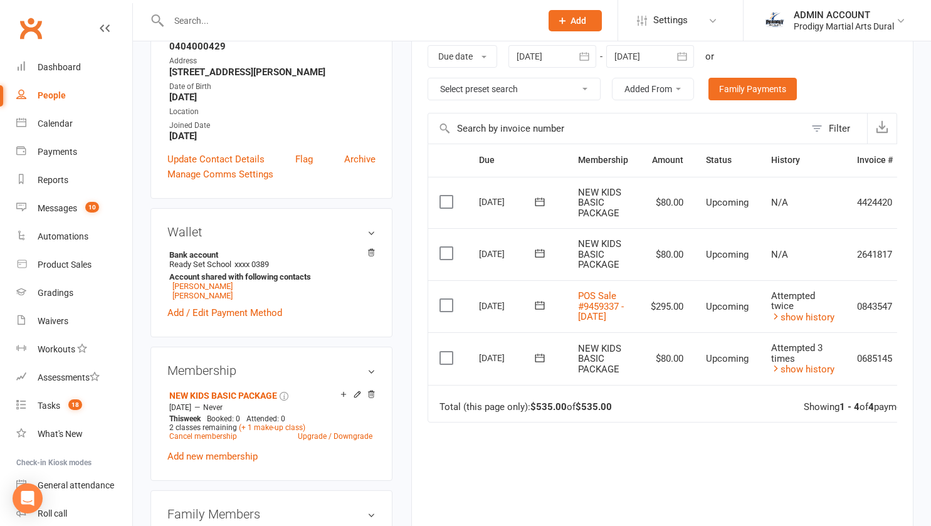
scroll to position [213, 0]
click at [593, 56] on button "button" at bounding box center [584, 57] width 23 height 23
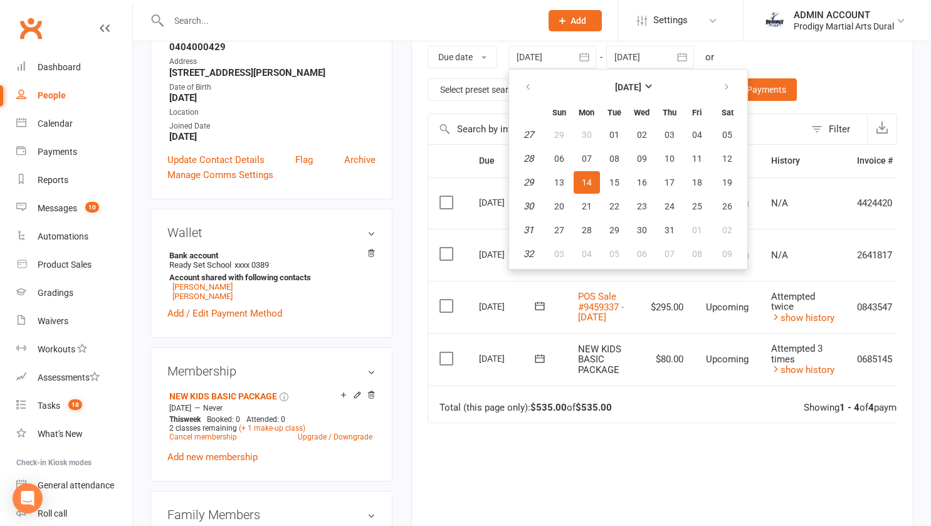
click at [593, 56] on button "button" at bounding box center [584, 57] width 23 height 23
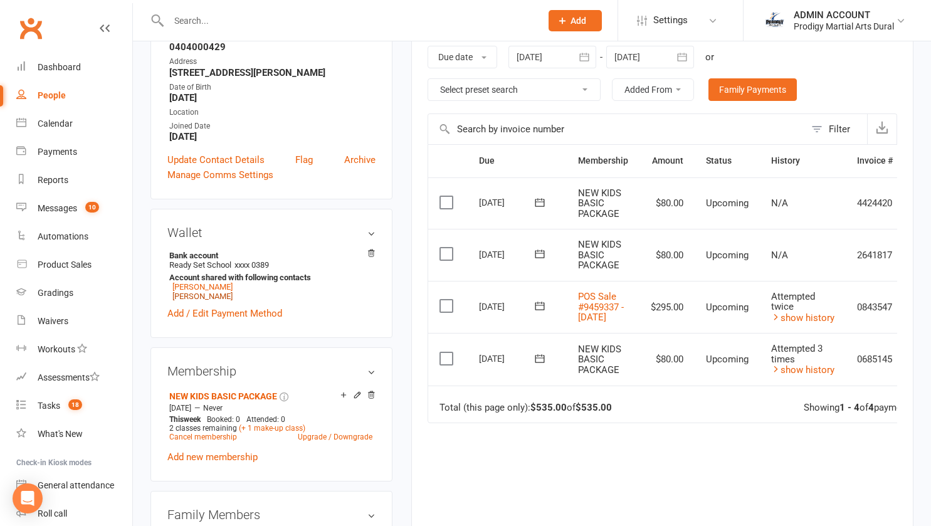
click at [212, 301] on link "Marcus Rizk" at bounding box center [202, 295] width 60 height 9
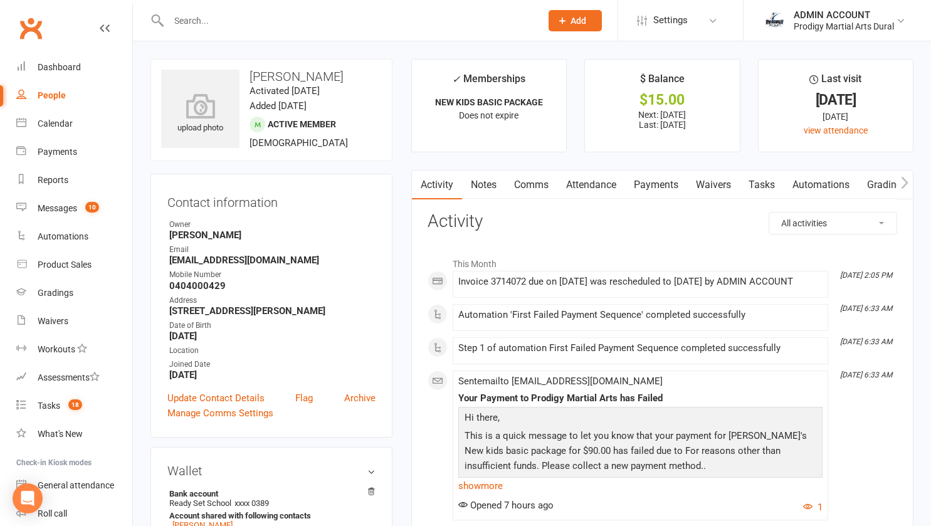
click at [646, 182] on link "Payments" at bounding box center [656, 184] width 62 height 29
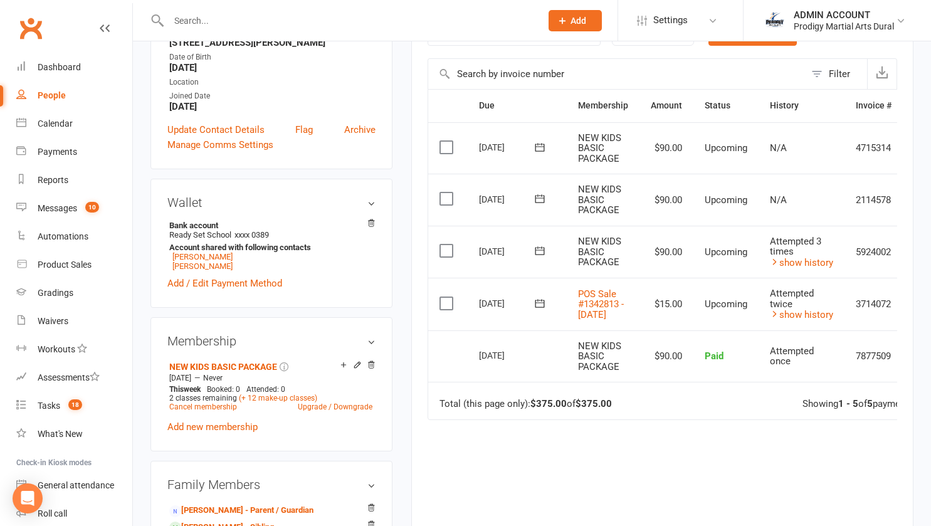
scroll to position [274, 0]
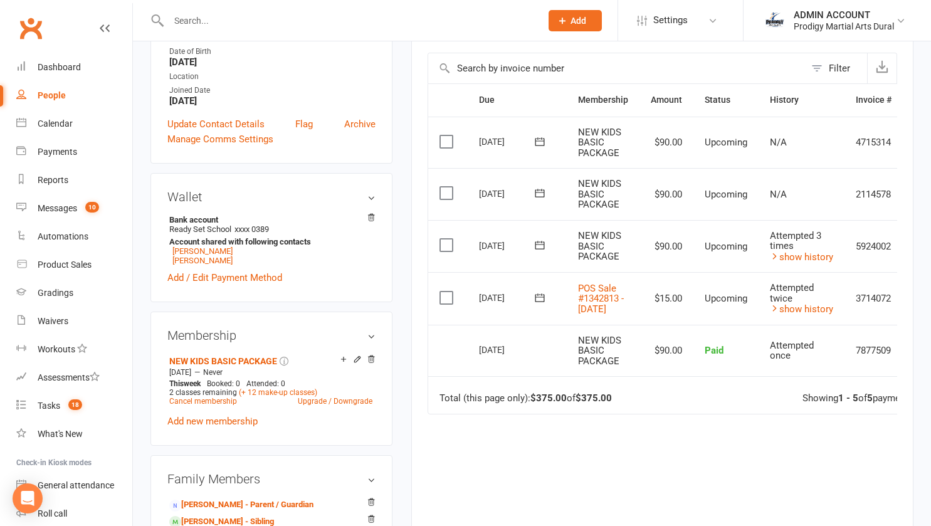
click at [531, 359] on div "25 Jul 2025" at bounding box center [508, 349] width 58 height 19
click at [415, 312] on div "Activity Notes Comms Attendance Payments Waivers Tasks Automations Gradings / P…" at bounding box center [662, 245] width 502 height 699
click at [72, 70] on div "Dashboard" at bounding box center [59, 67] width 43 height 10
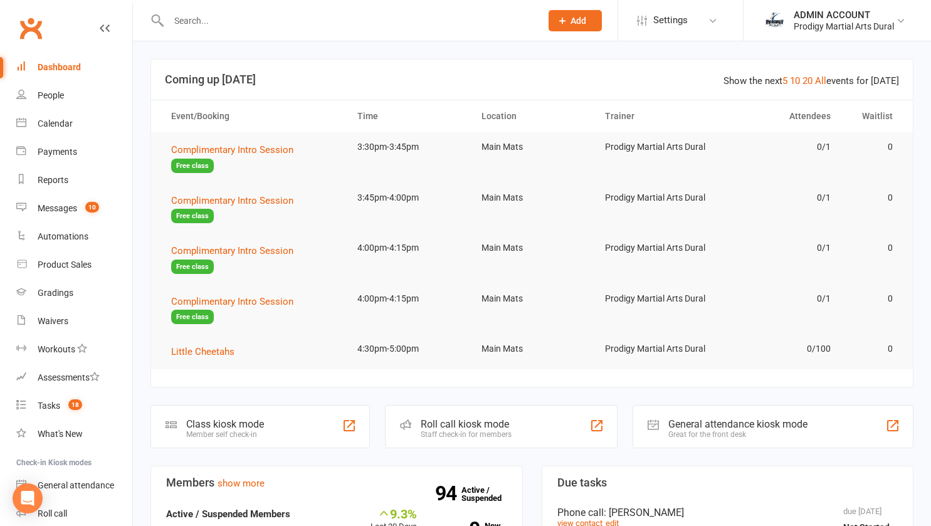
click at [63, 77] on link "Dashboard" at bounding box center [74, 67] width 116 height 28
drag, startPoint x: 216, startPoint y: 9, endPoint x: 207, endPoint y: 14, distance: 9.8
click at [207, 14] on div at bounding box center [341, 20] width 382 height 41
click at [207, 14] on input "text" at bounding box center [348, 21] width 367 height 18
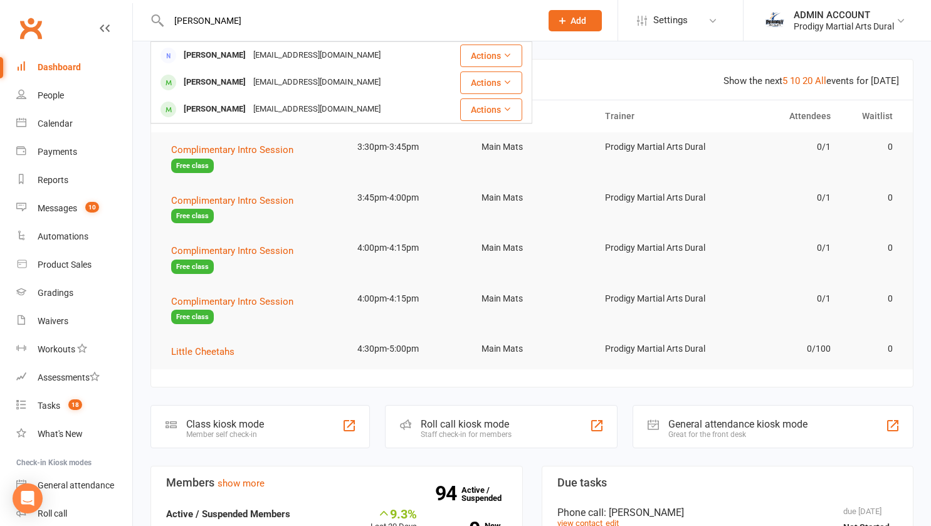
type input "[PERSON_NAME]"
click at [865, 25] on div "Prodigy Martial Arts Dural" at bounding box center [843, 26] width 100 height 11
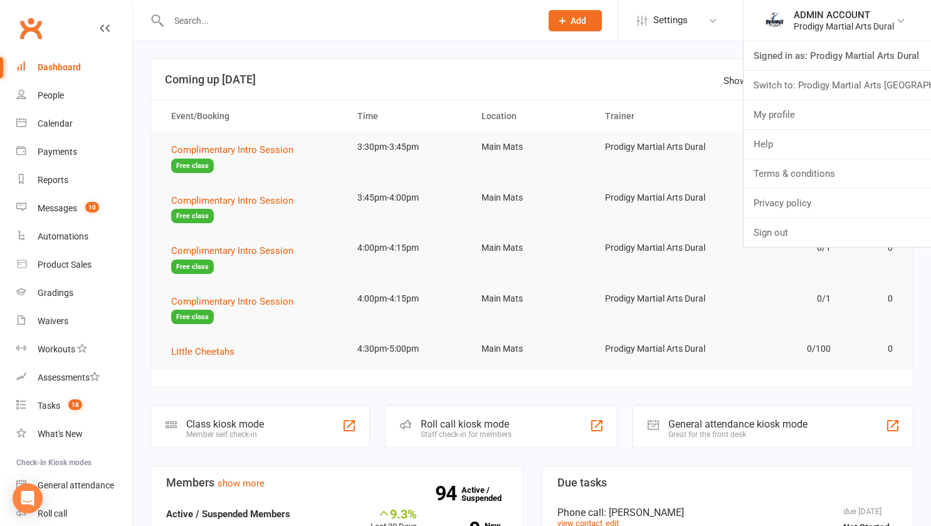
click at [815, 83] on link "Switch to: Prodigy Martial Arts Seven Hills" at bounding box center [836, 85] width 187 height 29
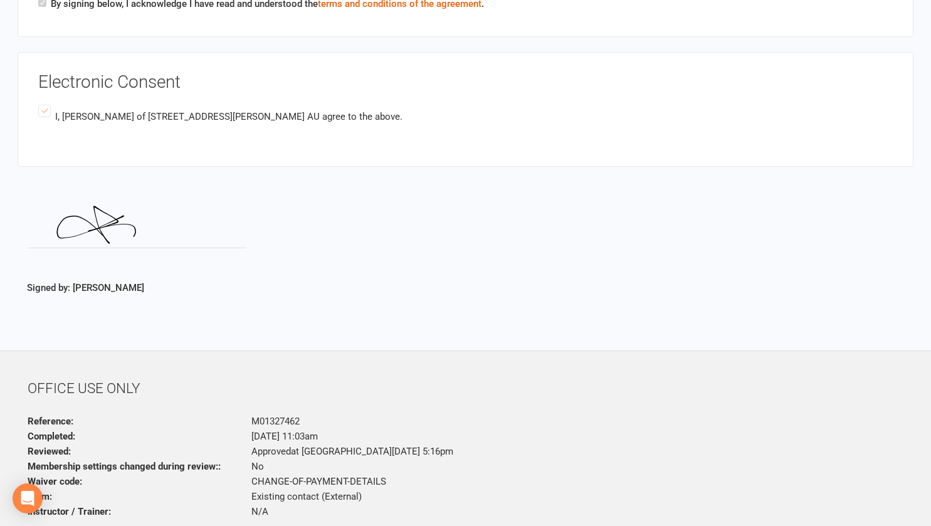
scroll to position [1932, 0]
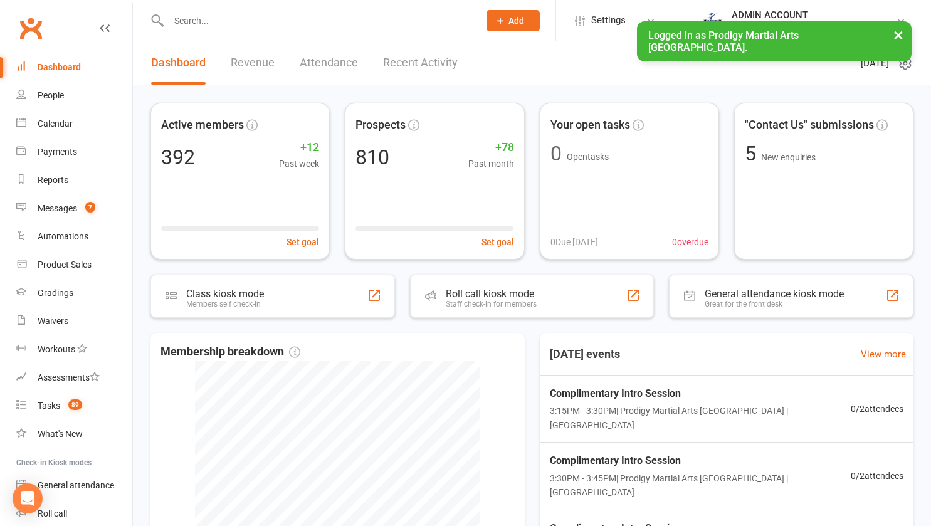
click at [818, 13] on div "ADMIN ACCOUNT" at bounding box center [813, 14] width 164 height 11
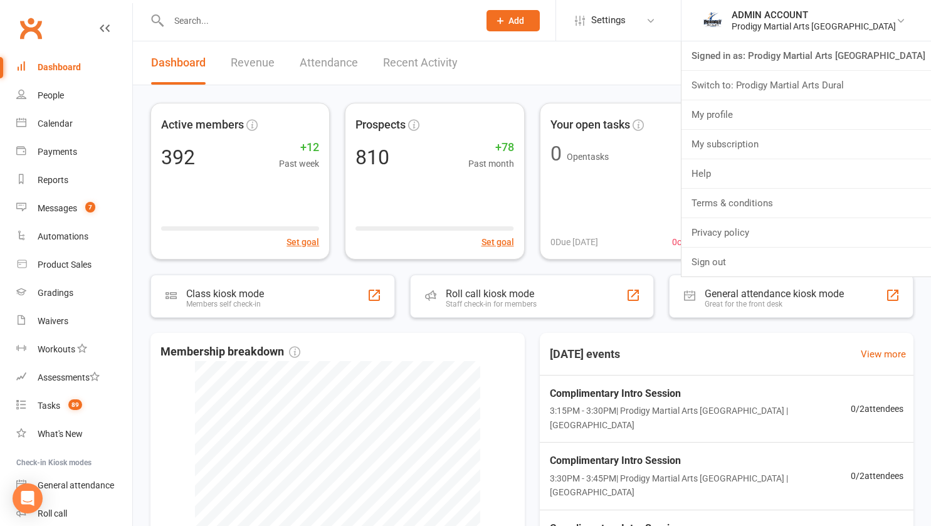
click at [343, 21] on input "text" at bounding box center [317, 21] width 305 height 18
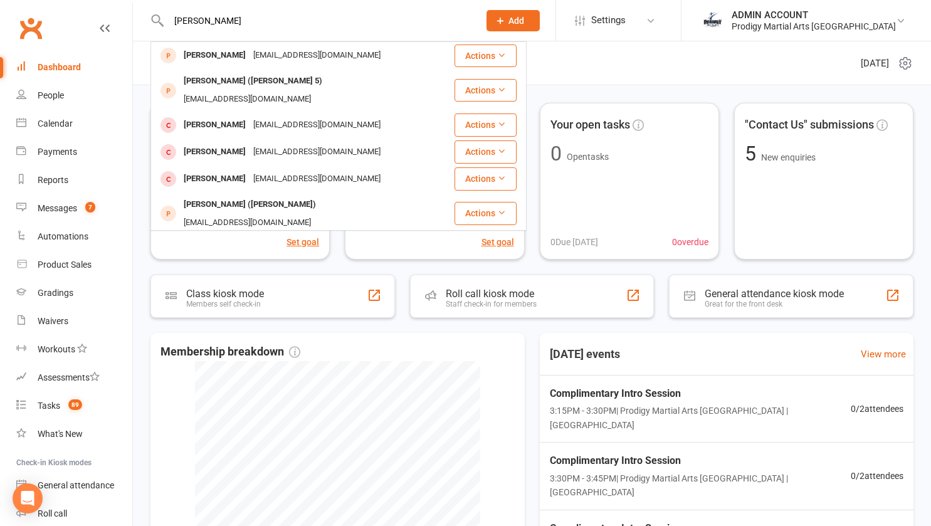
type input "[PERSON_NAME]"
click at [269, 90] on div "[EMAIL_ADDRESS][DOMAIN_NAME]" at bounding box center [247, 99] width 135 height 18
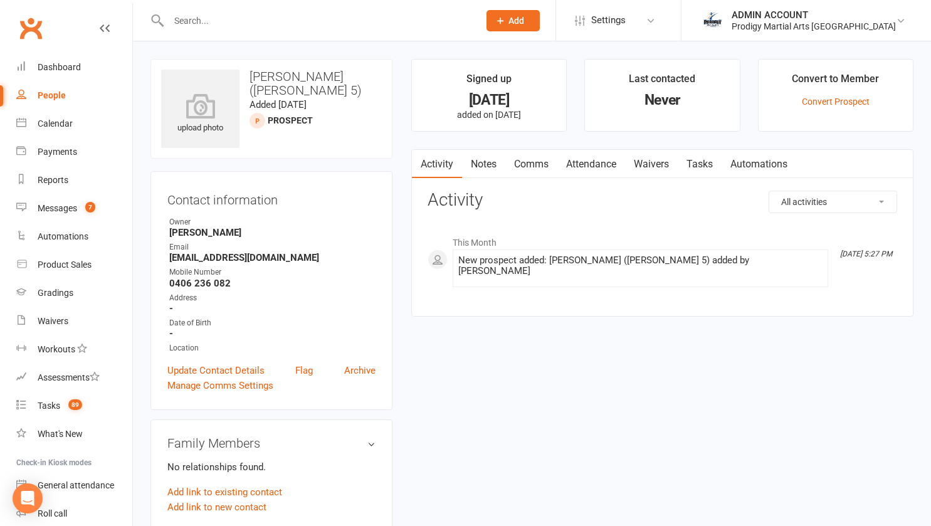
click at [640, 161] on link "Waivers" at bounding box center [651, 164] width 53 height 29
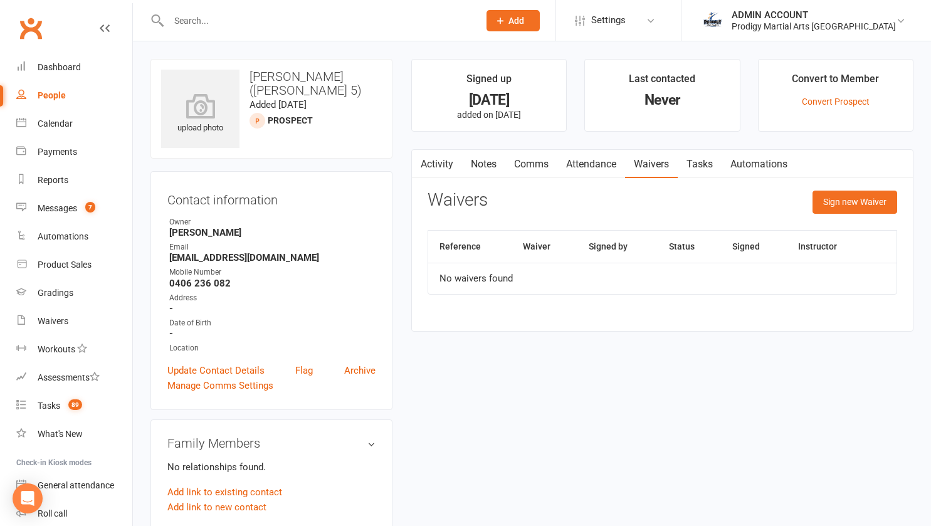
click at [63, 63] on div "Dashboard" at bounding box center [59, 67] width 43 height 10
